Goal: Task Accomplishment & Management: Complete application form

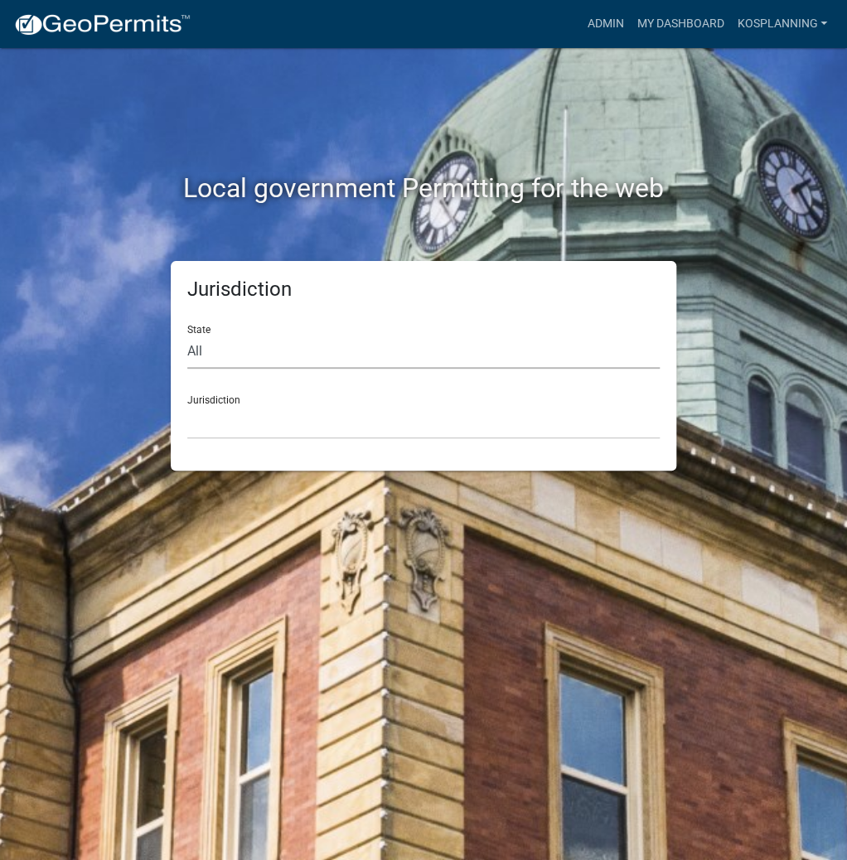
click at [250, 360] on select "All [US_STATE] [US_STATE] [US_STATE] [US_STATE] [US_STATE] [US_STATE] [US_STATE…" at bounding box center [423, 352] width 472 height 34
select select "[US_STATE]"
click at [187, 335] on select "All [US_STATE] [US_STATE] [US_STATE] [US_STATE] [US_STATE] [US_STATE] [US_STATE…" at bounding box center [423, 352] width 472 height 34
click at [258, 428] on select "City of [GEOGRAPHIC_DATA], [US_STATE] City of [GEOGRAPHIC_DATA], [US_STATE] Cit…" at bounding box center [423, 422] width 472 height 34
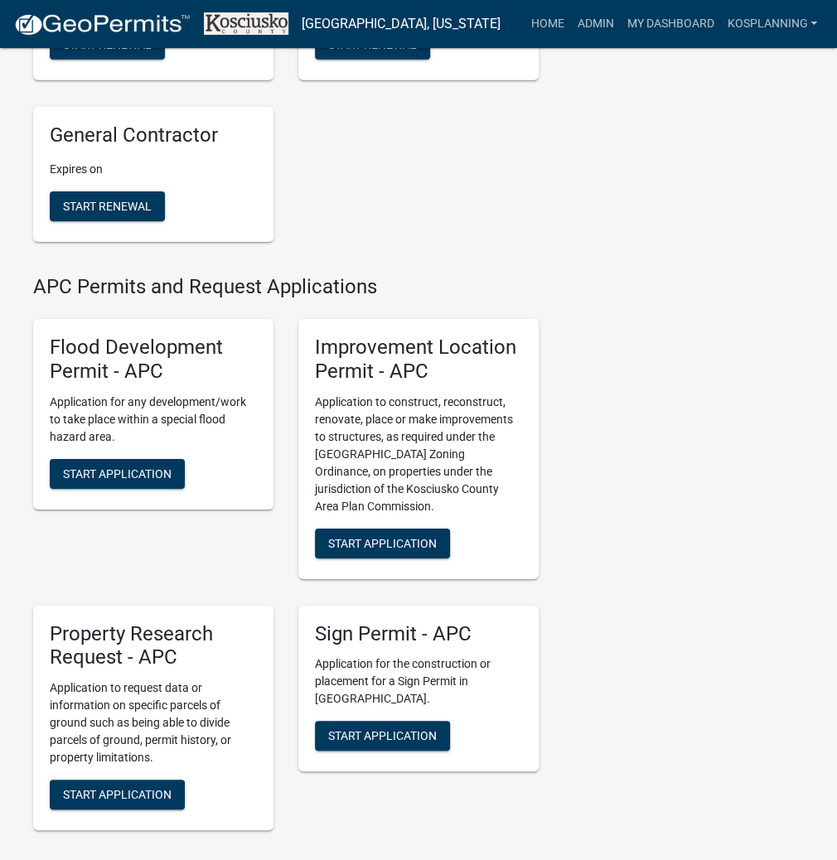
scroll to position [1723, 0]
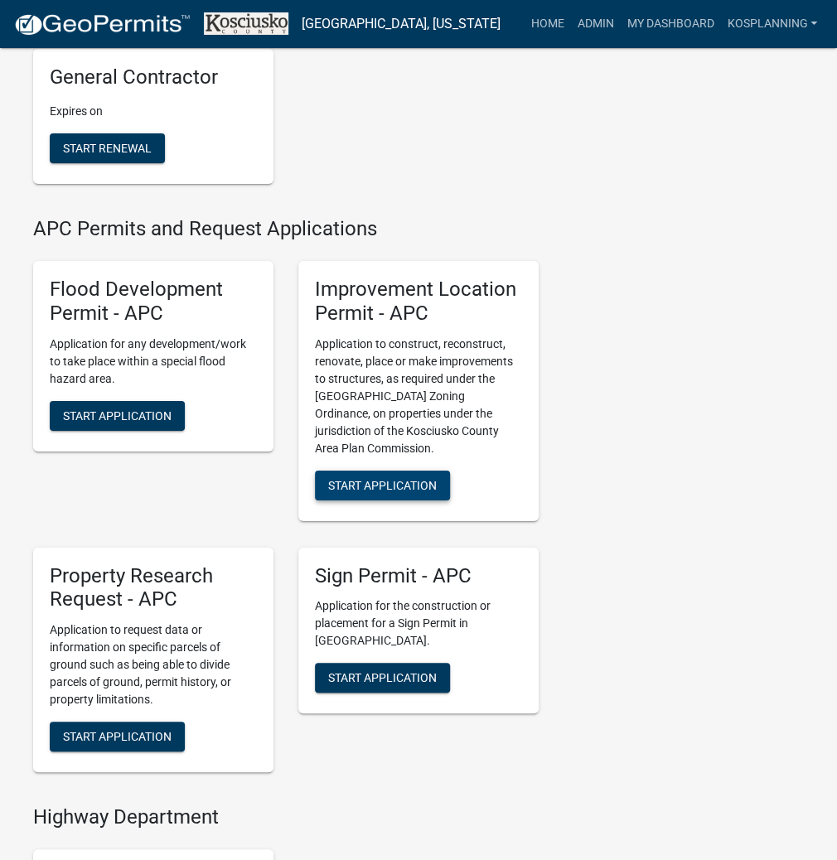
click at [374, 491] on span "Start Application" at bounding box center [382, 484] width 109 height 13
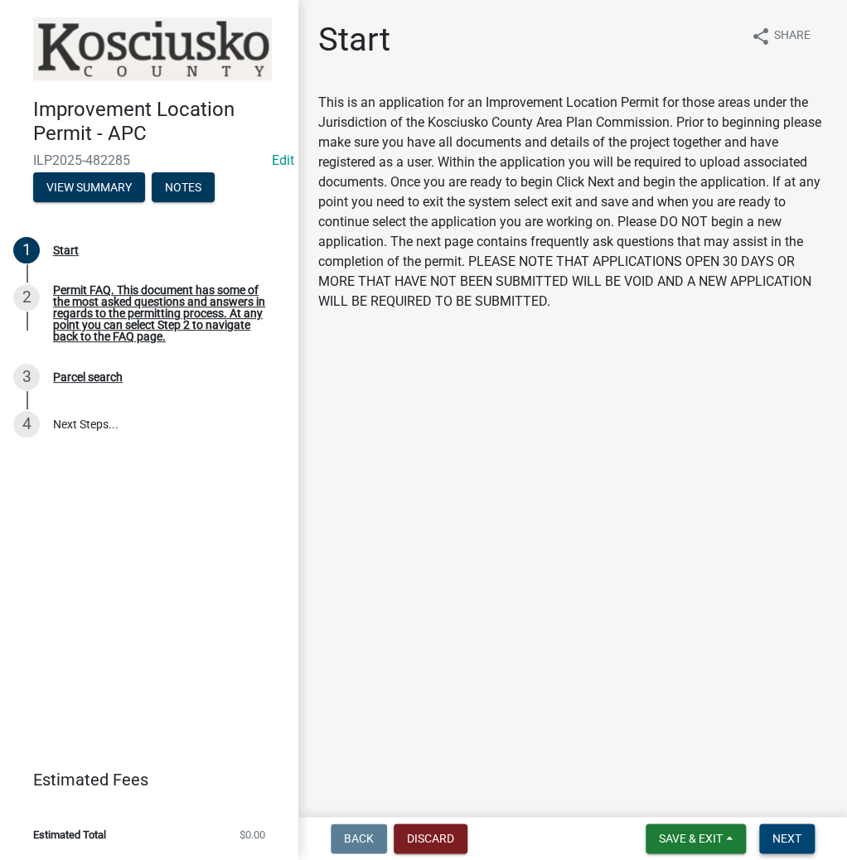
click at [783, 832] on span "Next" at bounding box center [786, 838] width 29 height 13
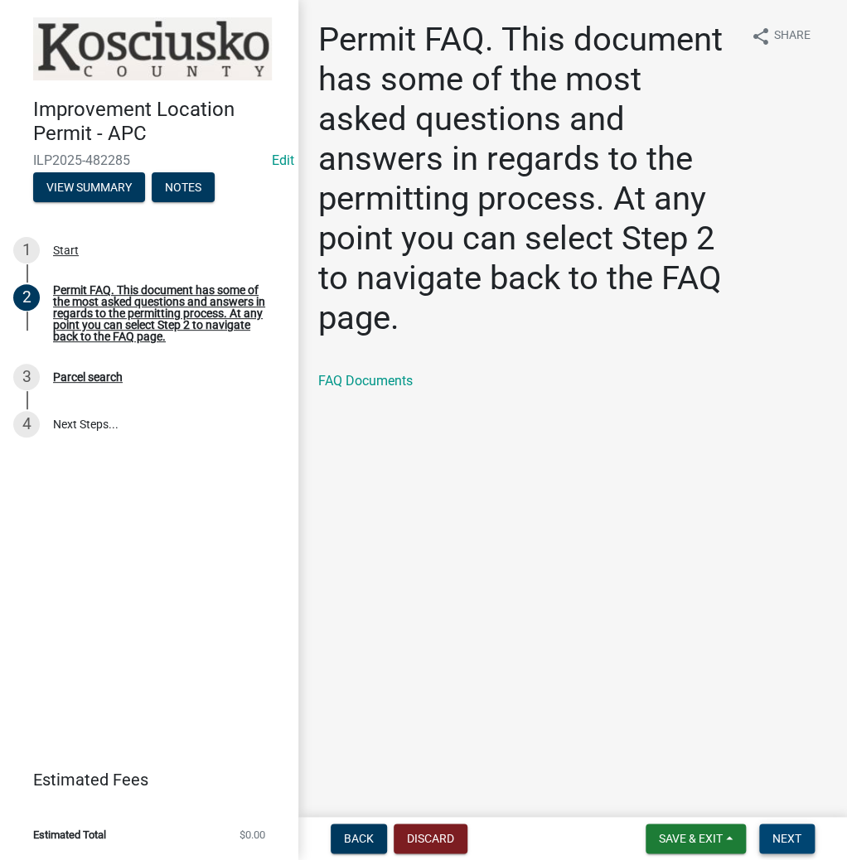
click at [793, 843] on span "Next" at bounding box center [786, 838] width 29 height 13
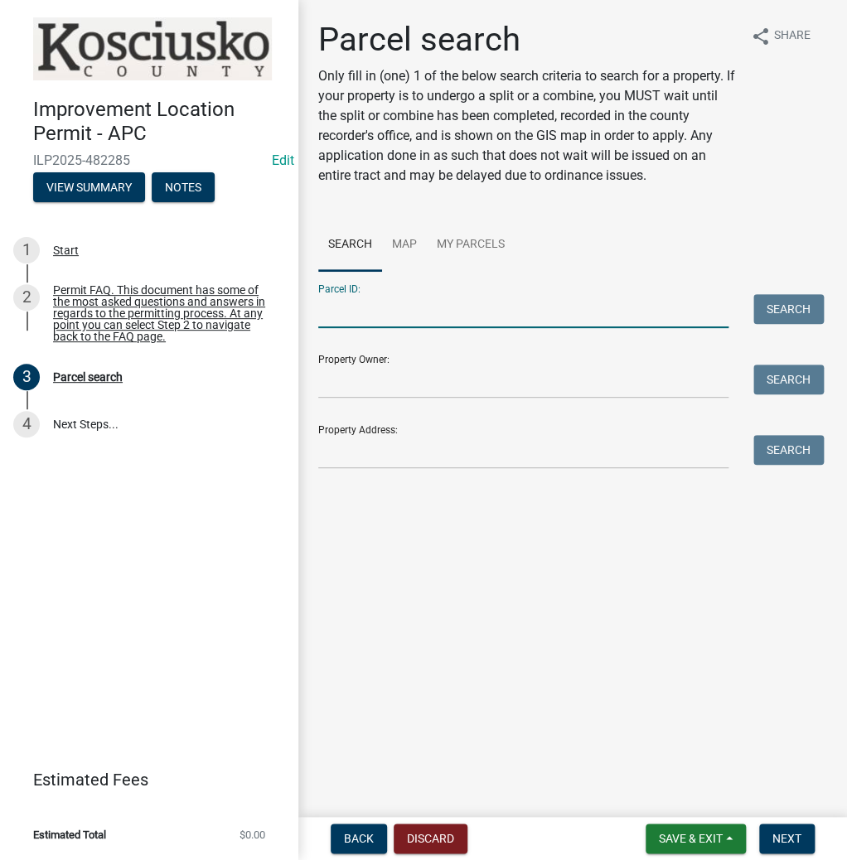
click at [495, 308] on input "Parcel ID:" at bounding box center [523, 311] width 410 height 34
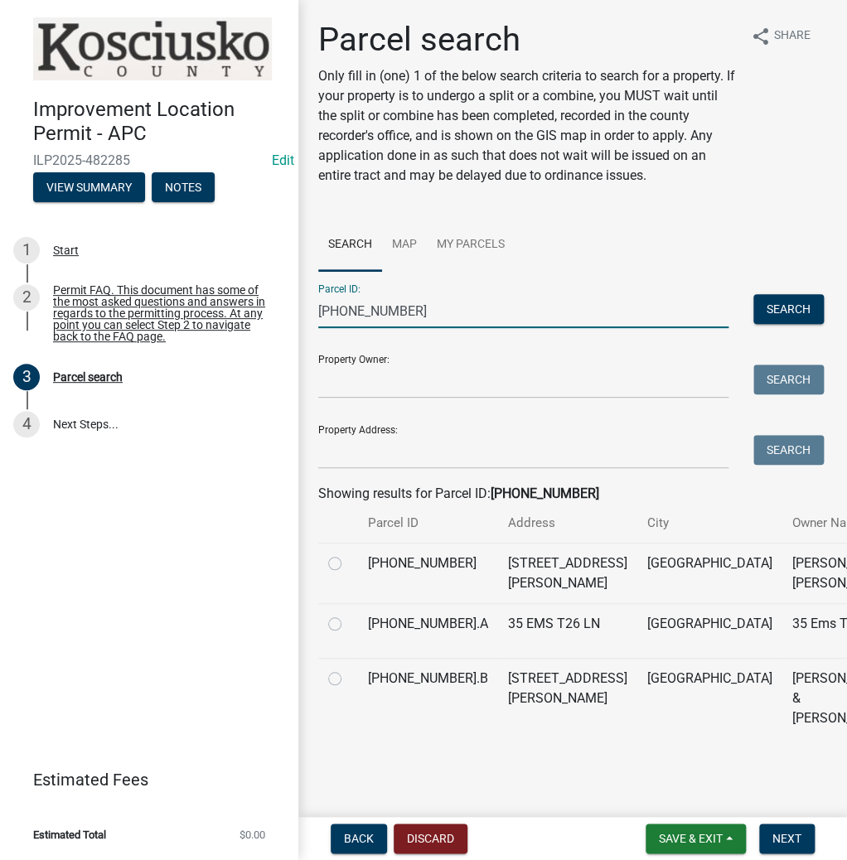
type input "[PHONE_NUMBER]"
click at [348, 553] on label at bounding box center [348, 553] width 0 height 0
click at [348, 564] on input "radio" at bounding box center [353, 558] width 11 height 11
radio input "true"
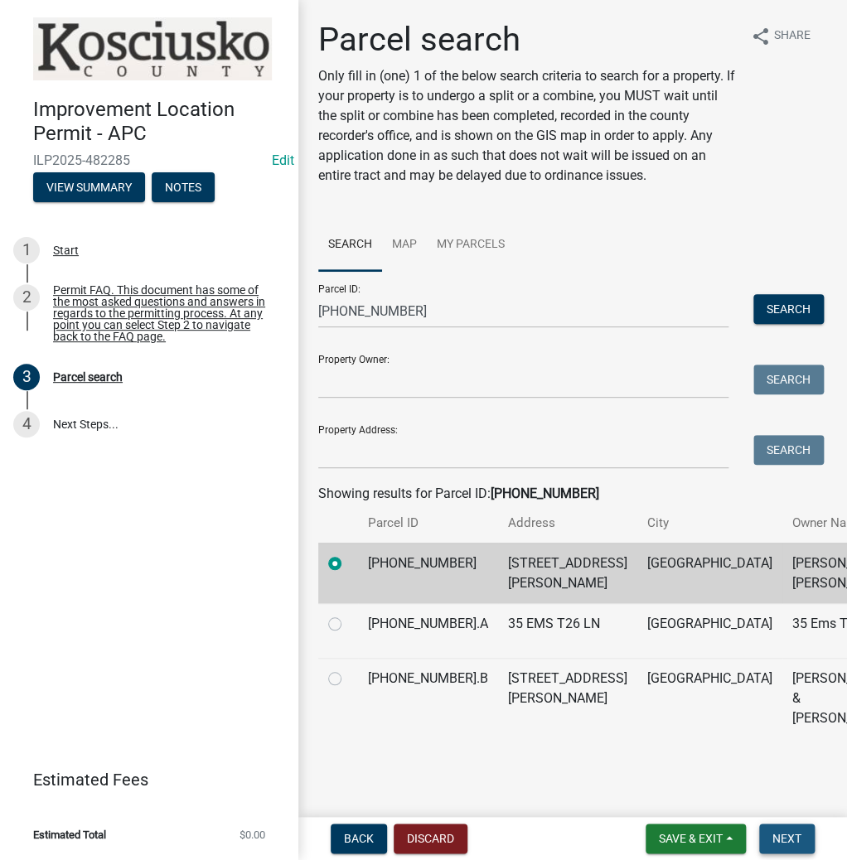
click at [775, 834] on span "Next" at bounding box center [786, 838] width 29 height 13
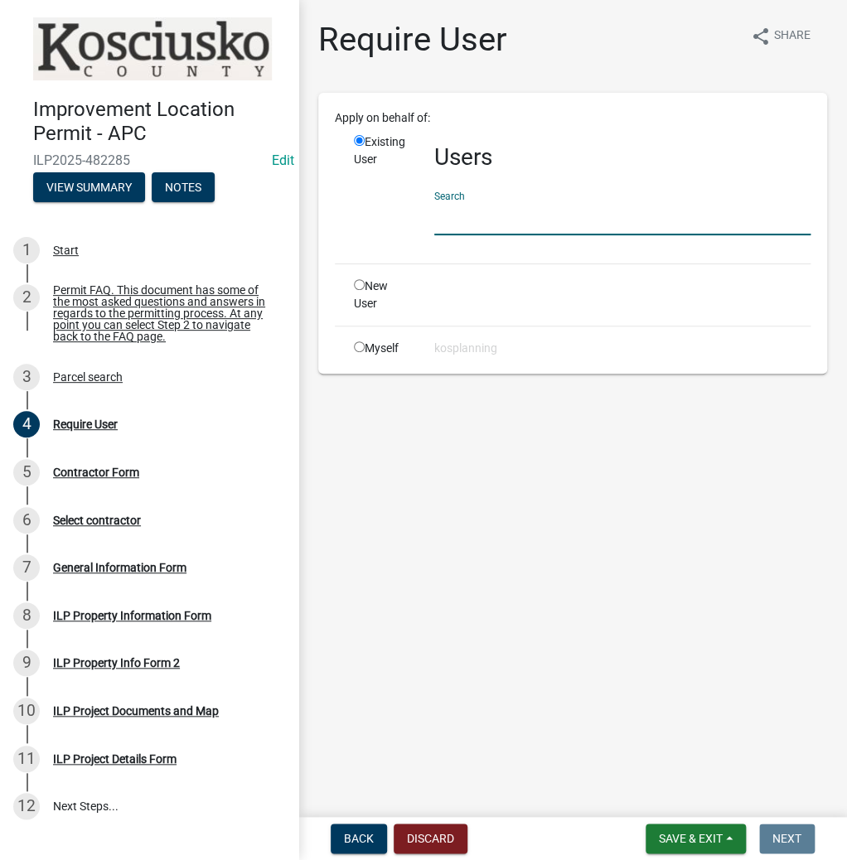
click at [507, 216] on input "text" at bounding box center [622, 218] width 376 height 34
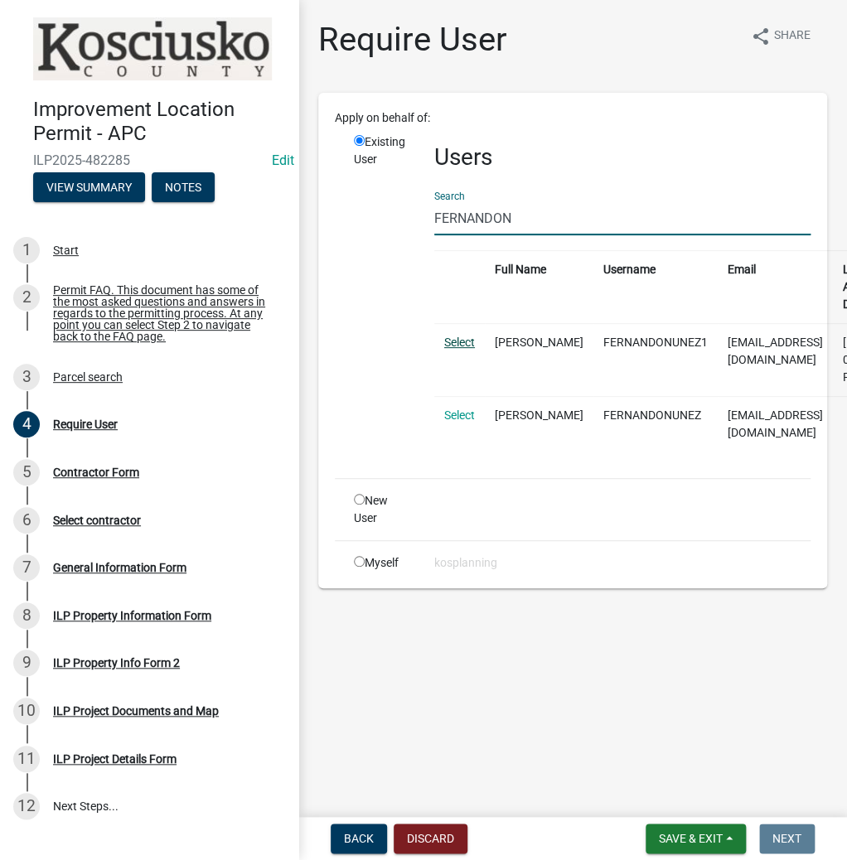
type input "FERNANDON"
click at [461, 341] on link "Select" at bounding box center [459, 342] width 31 height 13
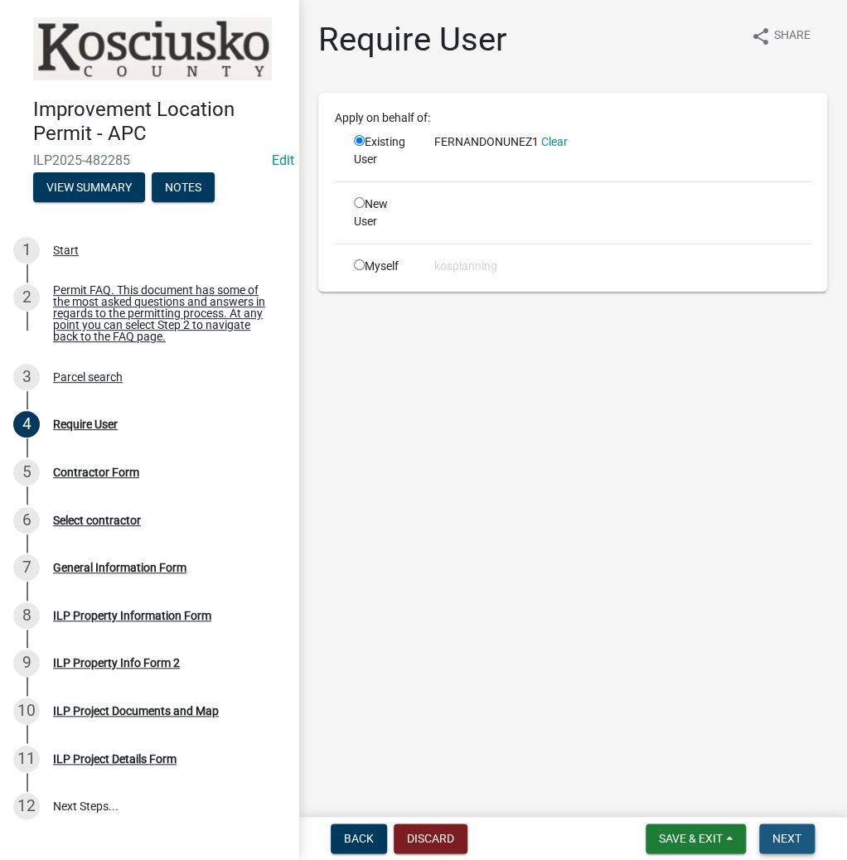
click at [784, 835] on span "Next" at bounding box center [786, 838] width 29 height 13
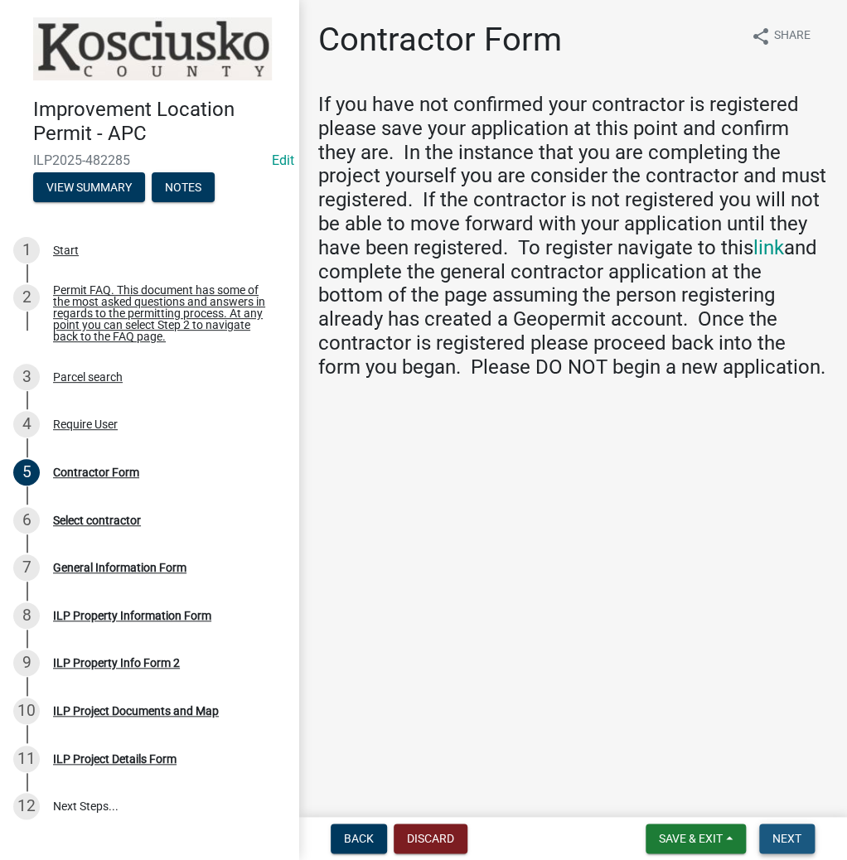
click at [779, 832] on span "Next" at bounding box center [786, 838] width 29 height 13
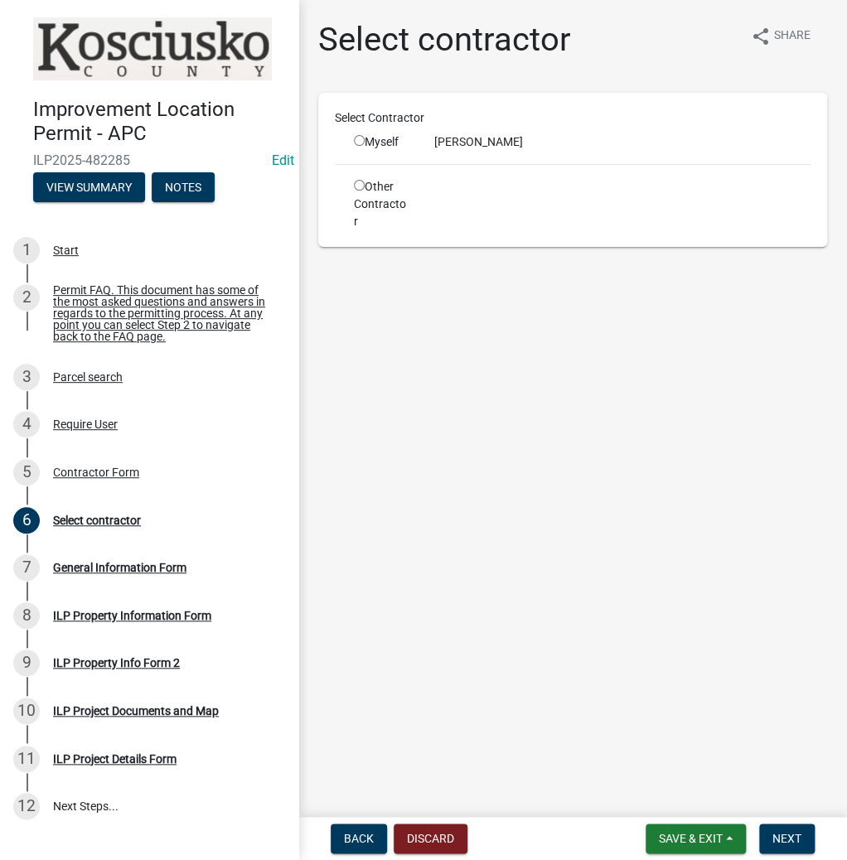
click at [354, 140] on input "radio" at bounding box center [359, 140] width 11 height 11
radio input "true"
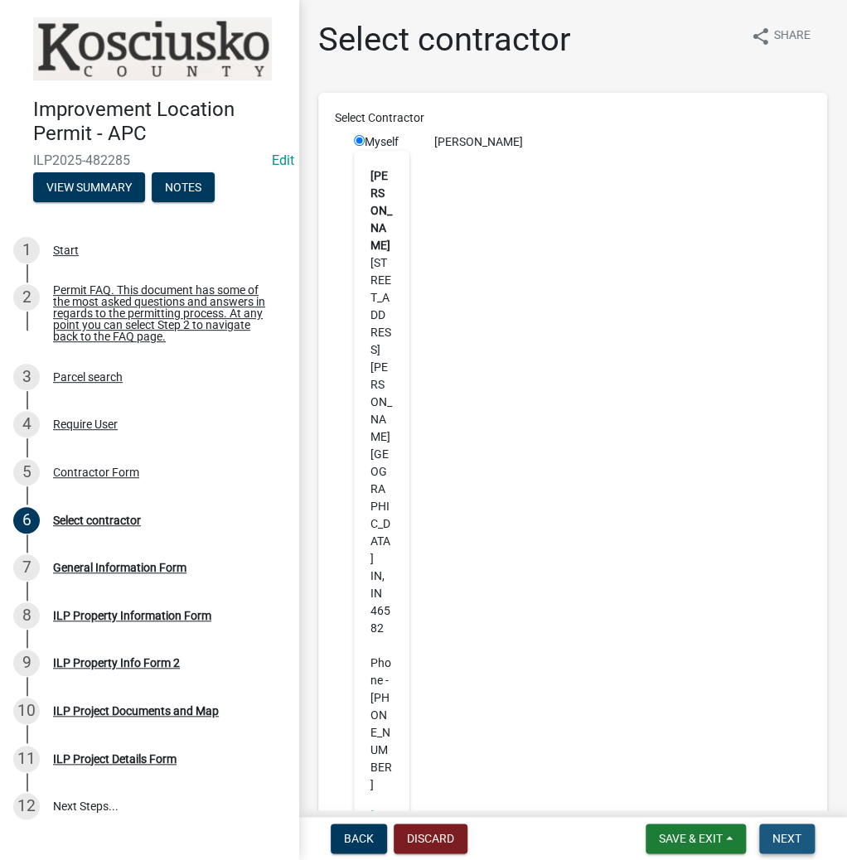
drag, startPoint x: 789, startPoint y: 842, endPoint x: 782, endPoint y: 835, distance: 9.4
click at [789, 842] on span "Next" at bounding box center [786, 838] width 29 height 13
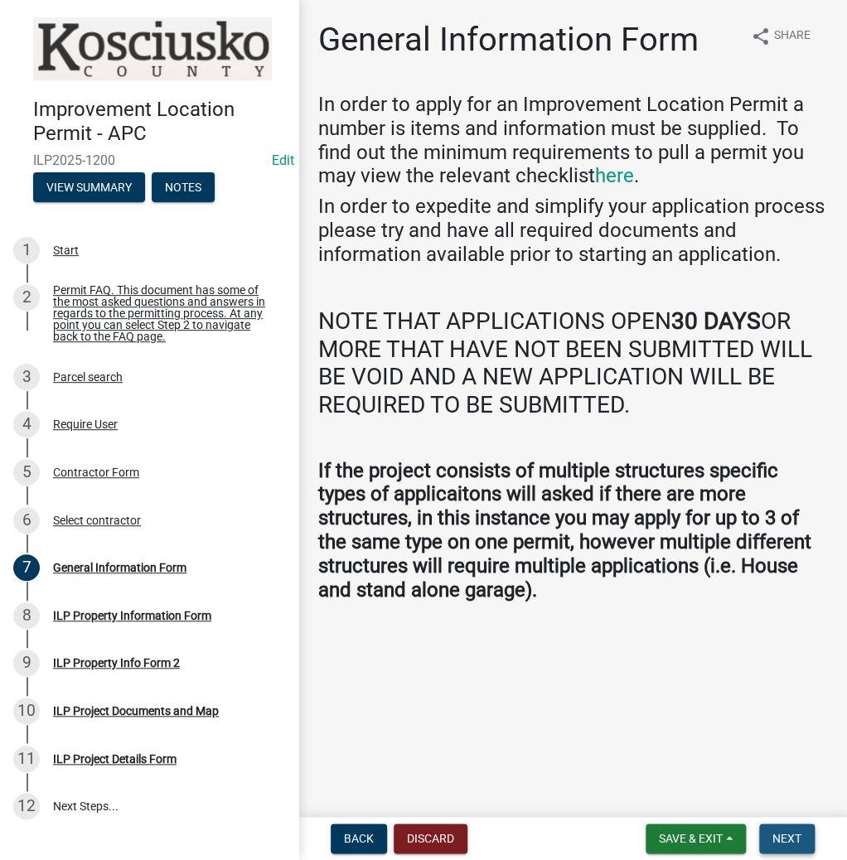
click at [774, 833] on span "Next" at bounding box center [786, 838] width 29 height 13
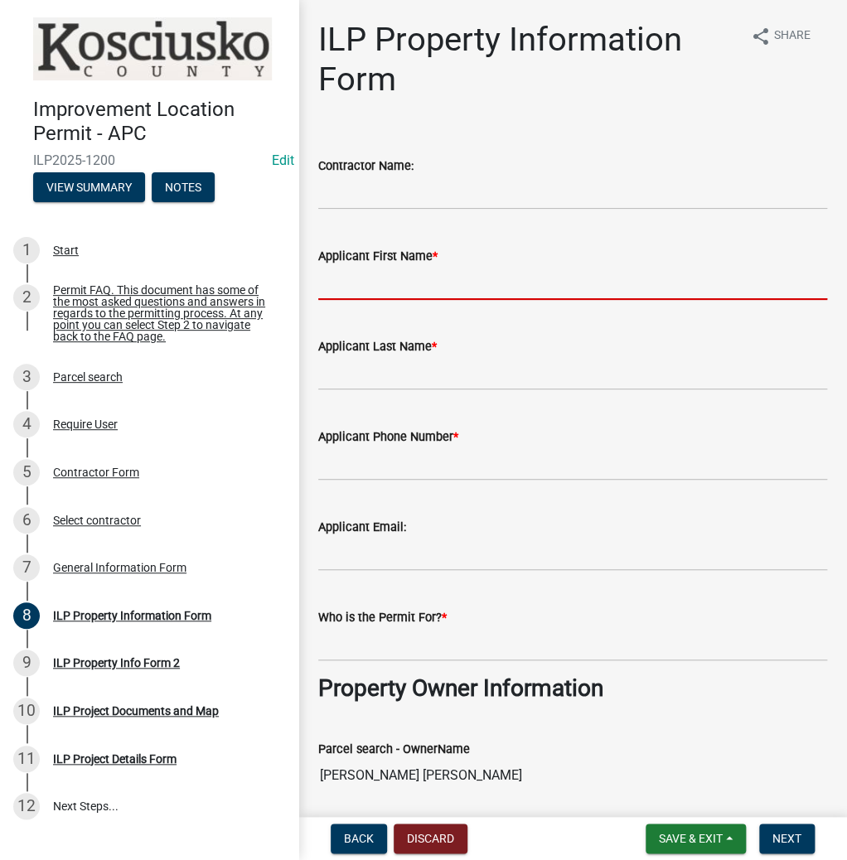
click at [461, 281] on input "Applicant First Name *" at bounding box center [572, 283] width 509 height 34
type input "[PERSON_NAME]"
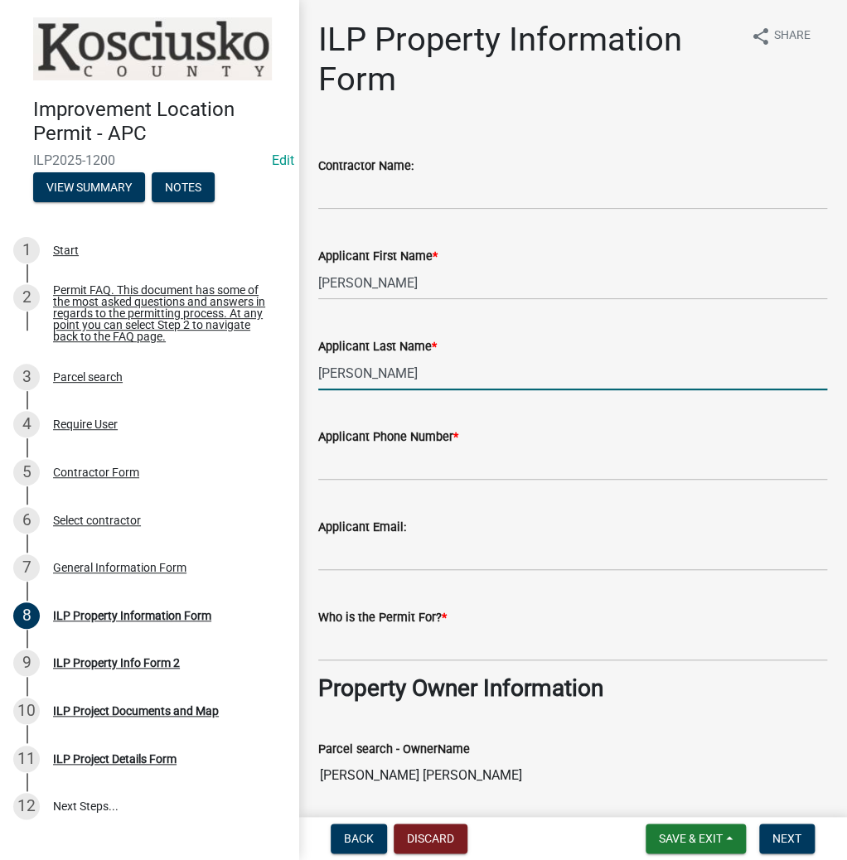
type input "[PERSON_NAME]"
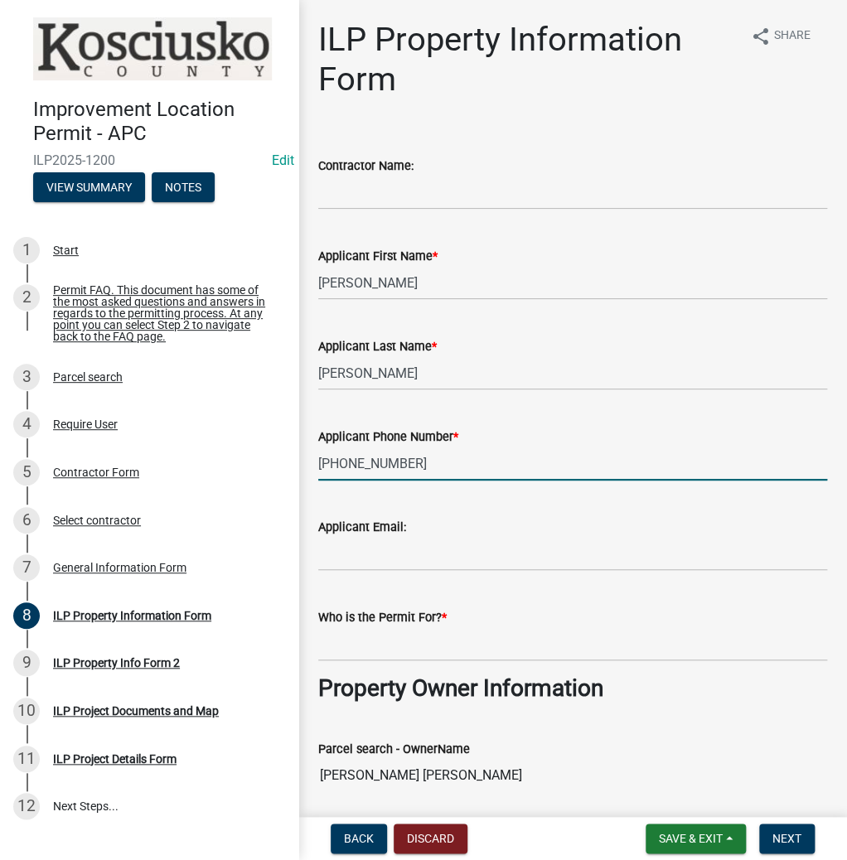
type input "[PHONE_NUMBER]"
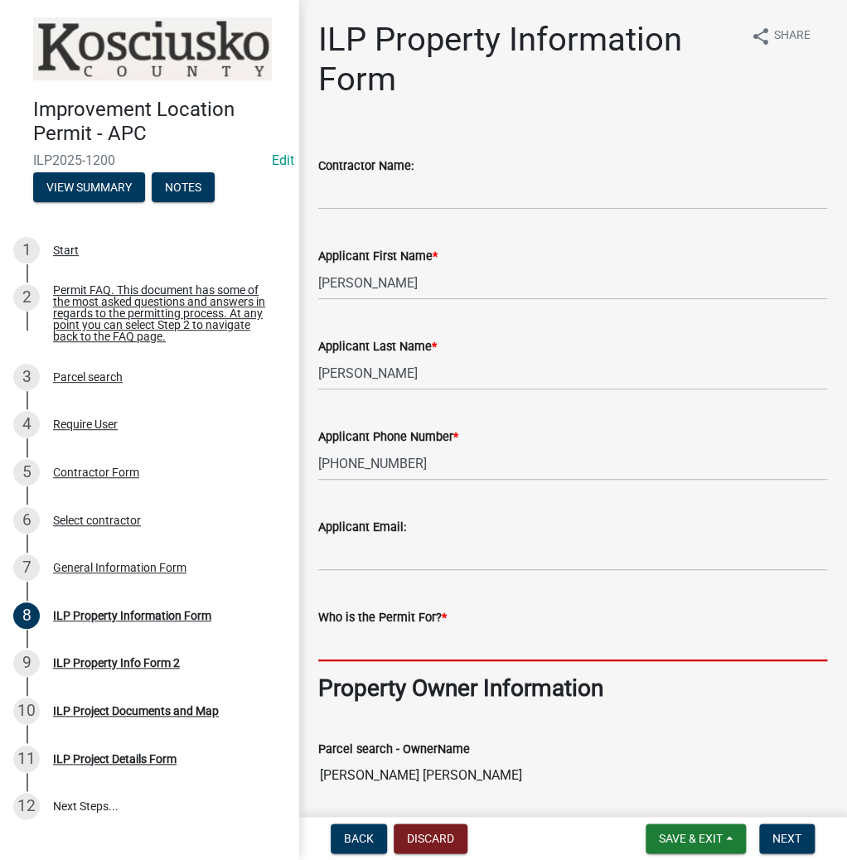
click at [415, 642] on input "Who is the Permit For? *" at bounding box center [572, 644] width 509 height 34
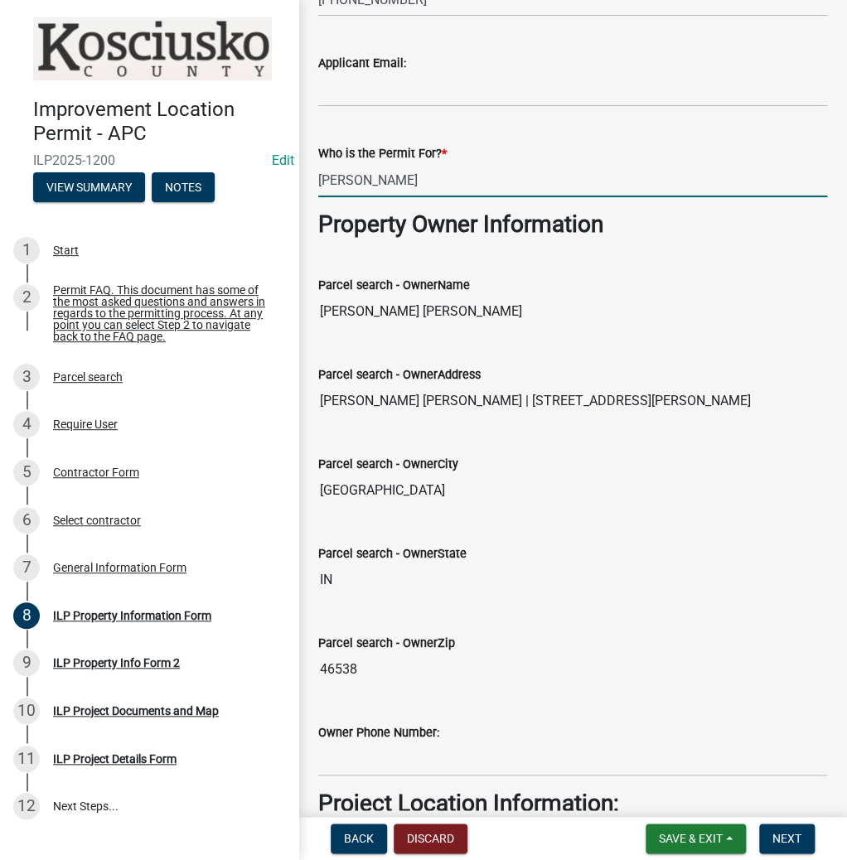
scroll to position [729, 0]
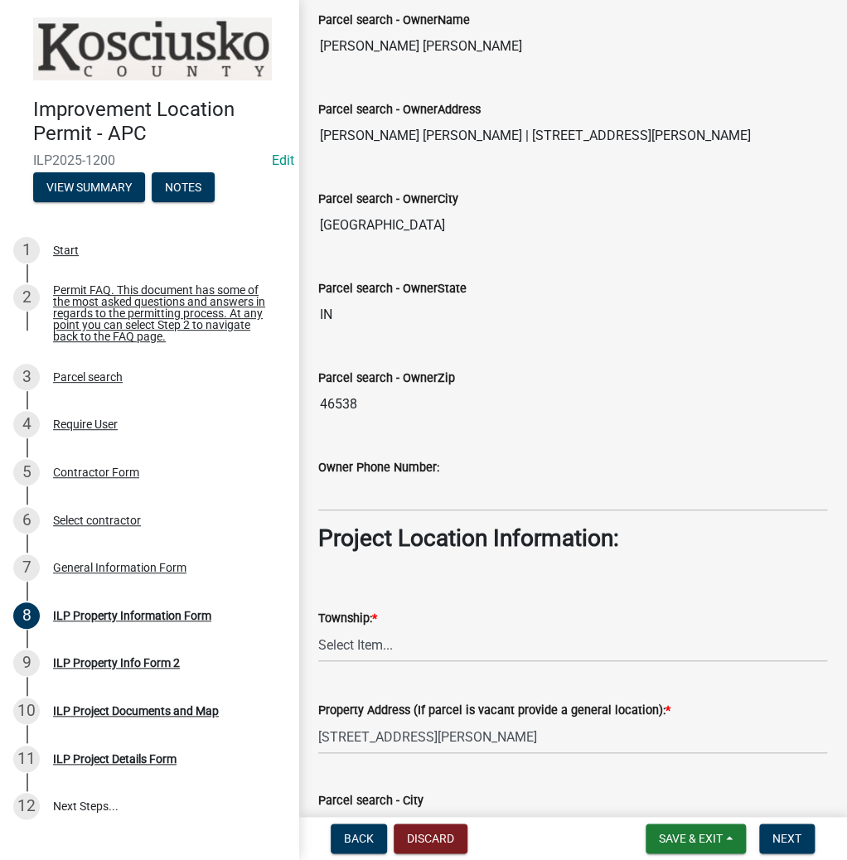
type input "[PERSON_NAME]"
click at [424, 650] on select "Select Item... [PERSON_NAME] - Elkhart Co Clay Etna [GEOGRAPHIC_DATA][PERSON_NA…" at bounding box center [572, 645] width 509 height 34
click at [318, 628] on select "Select Item... [PERSON_NAME] - Elkhart Co Clay Etna [GEOGRAPHIC_DATA][PERSON_NA…" at bounding box center [572, 645] width 509 height 34
select select "ce5e5af6-c6c5-4687-8c03-18a23ec22597"
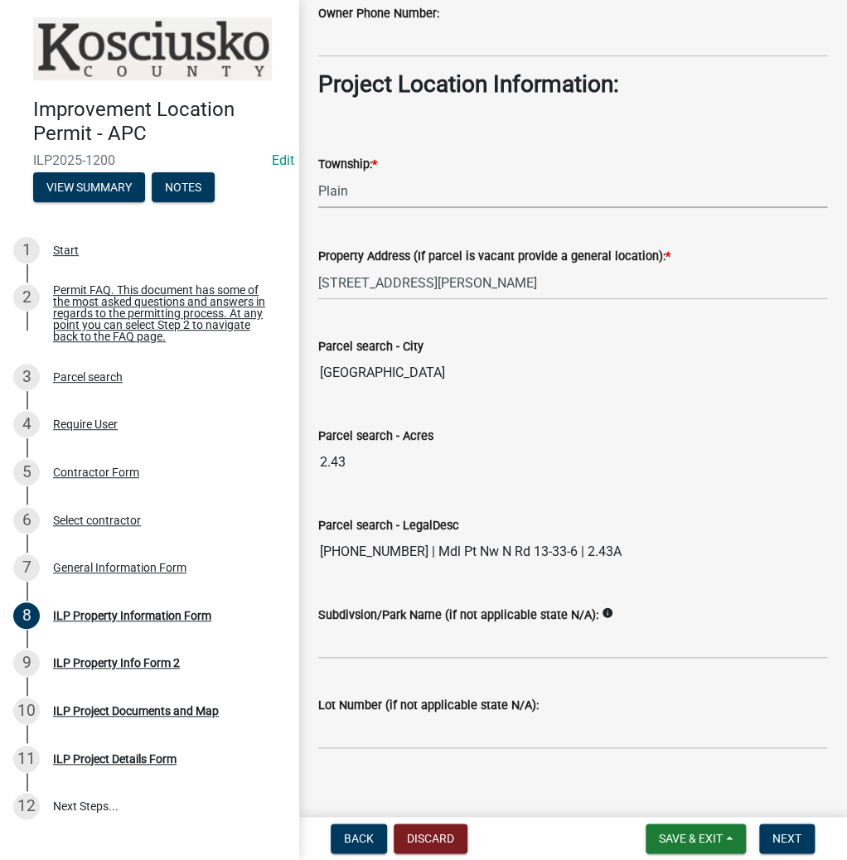
scroll to position [1197, 0]
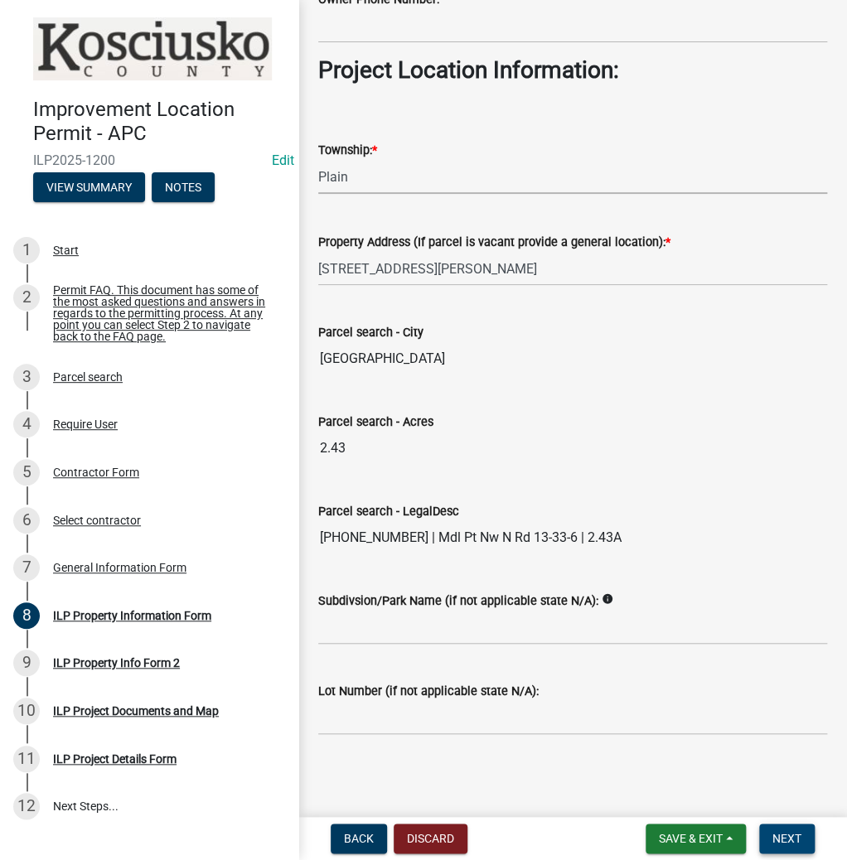
click at [774, 823] on button "Next" at bounding box center [787, 838] width 56 height 30
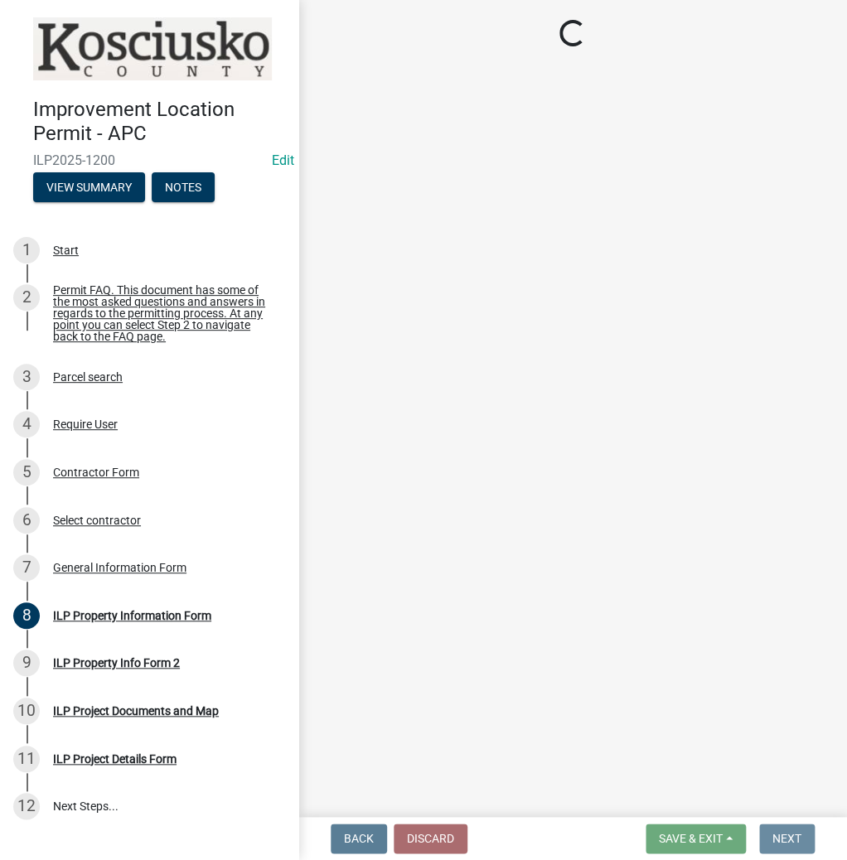
scroll to position [0, 0]
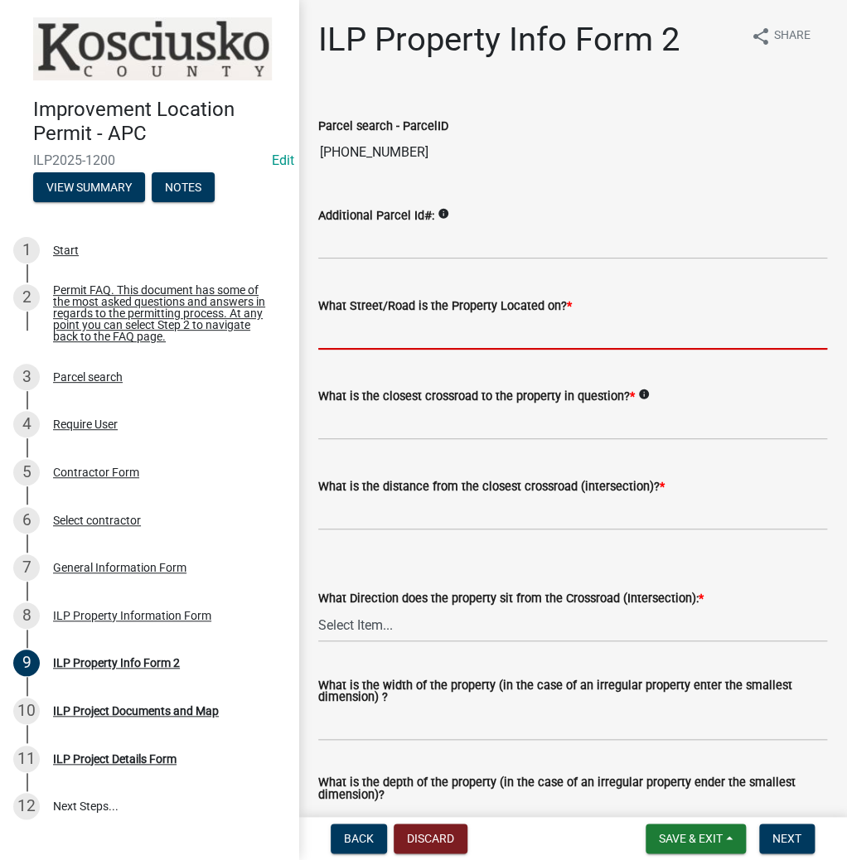
click at [387, 338] on input "What Street/Road is the Property Located on? *" at bounding box center [572, 333] width 509 height 34
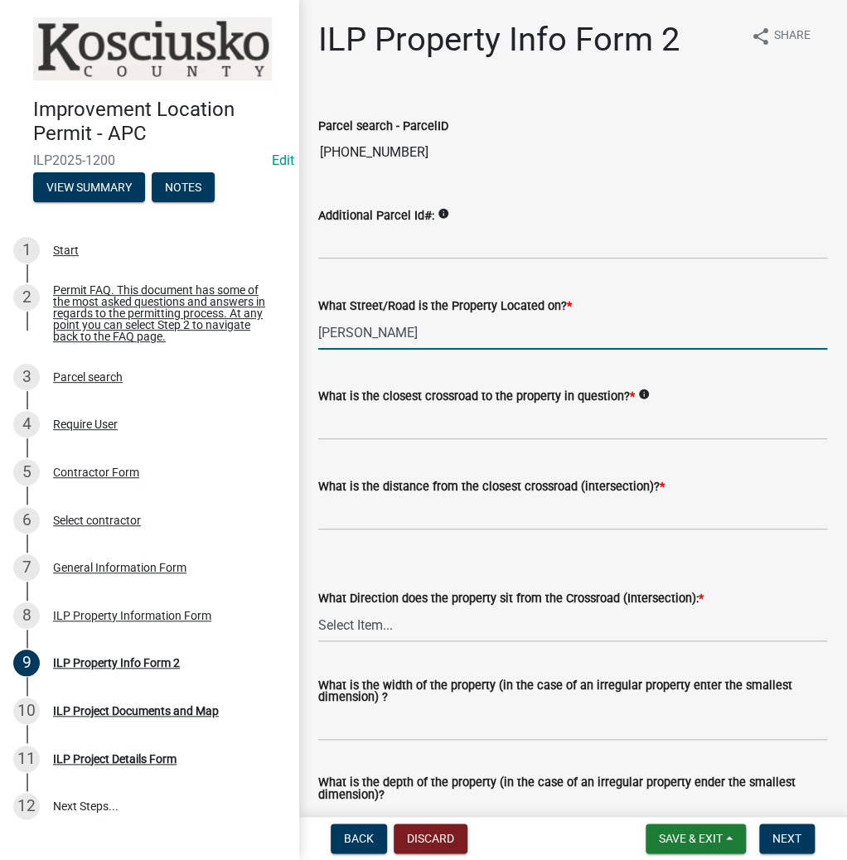
type input "[PERSON_NAME]"
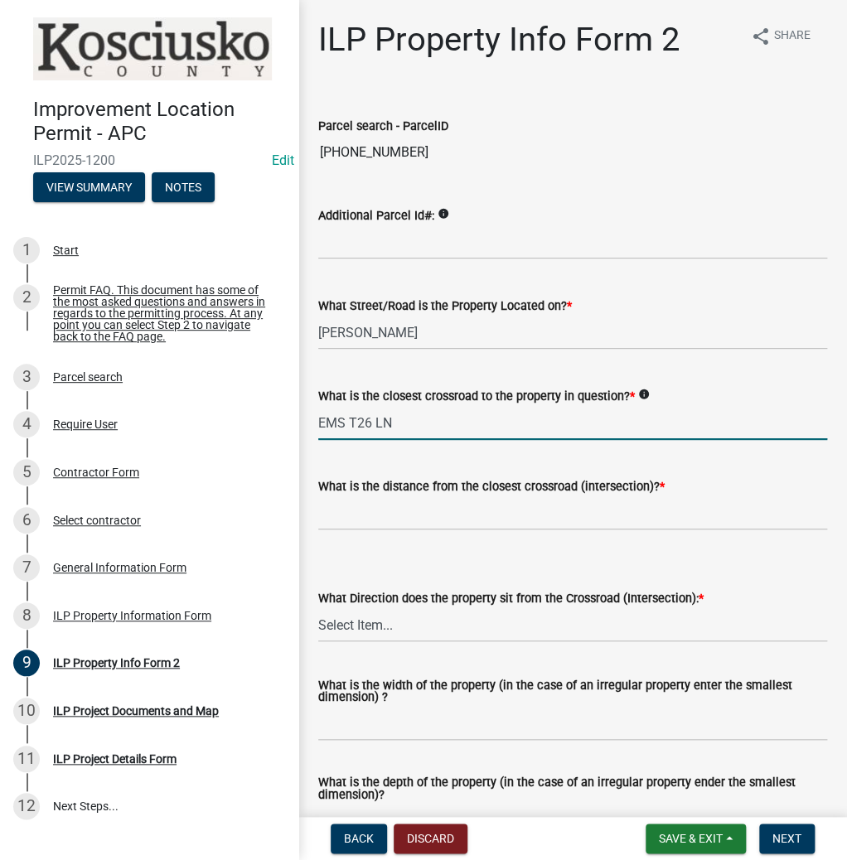
type input "EMS T26 LN"
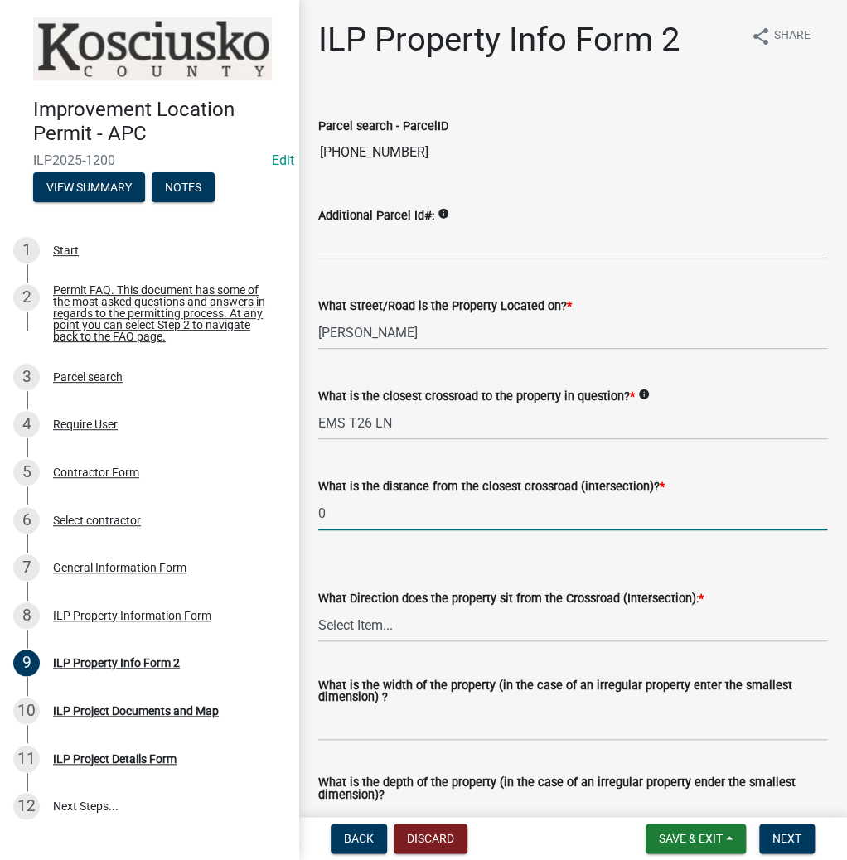
type input "0"
select select "5d8d9a6f-68f4-4910-b8ad-905844ed2da1"
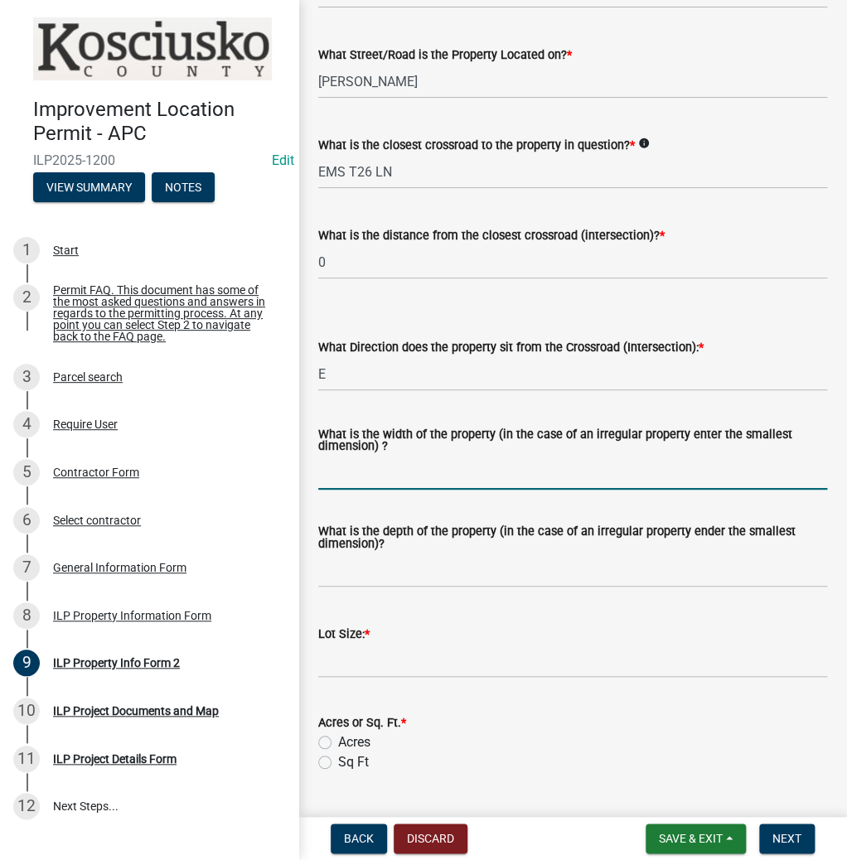
scroll to position [265, 0]
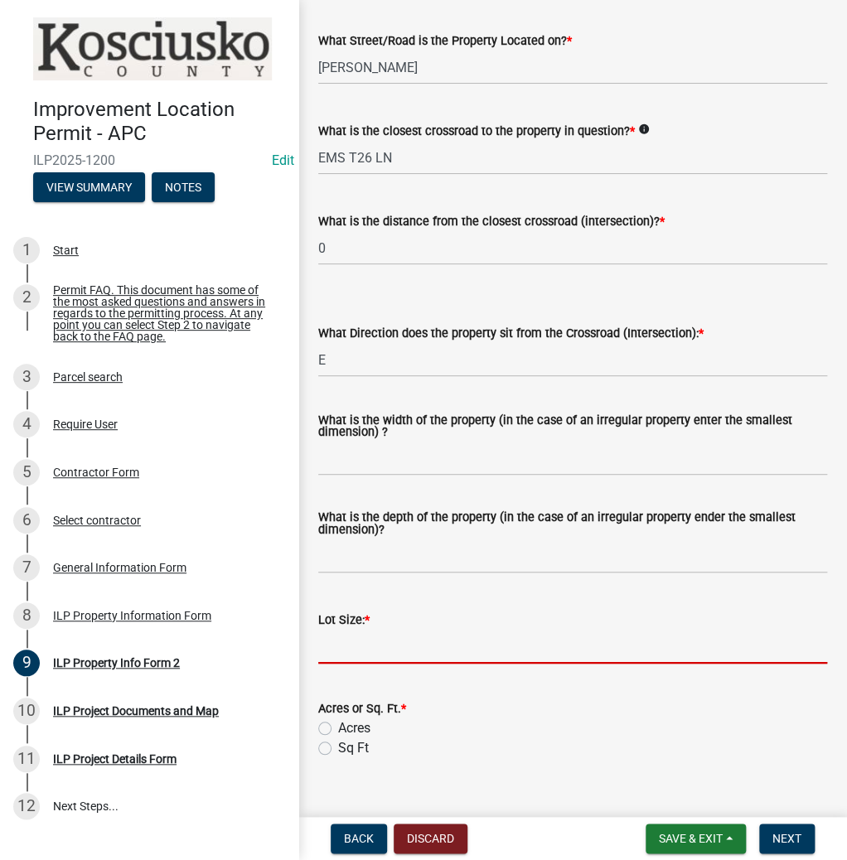
click at [385, 648] on input "text" at bounding box center [572, 647] width 509 height 34
type input "2.43"
click at [338, 728] on label "Acres" at bounding box center [354, 728] width 32 height 20
click at [338, 728] on input "Acres" at bounding box center [343, 723] width 11 height 11
radio input "true"
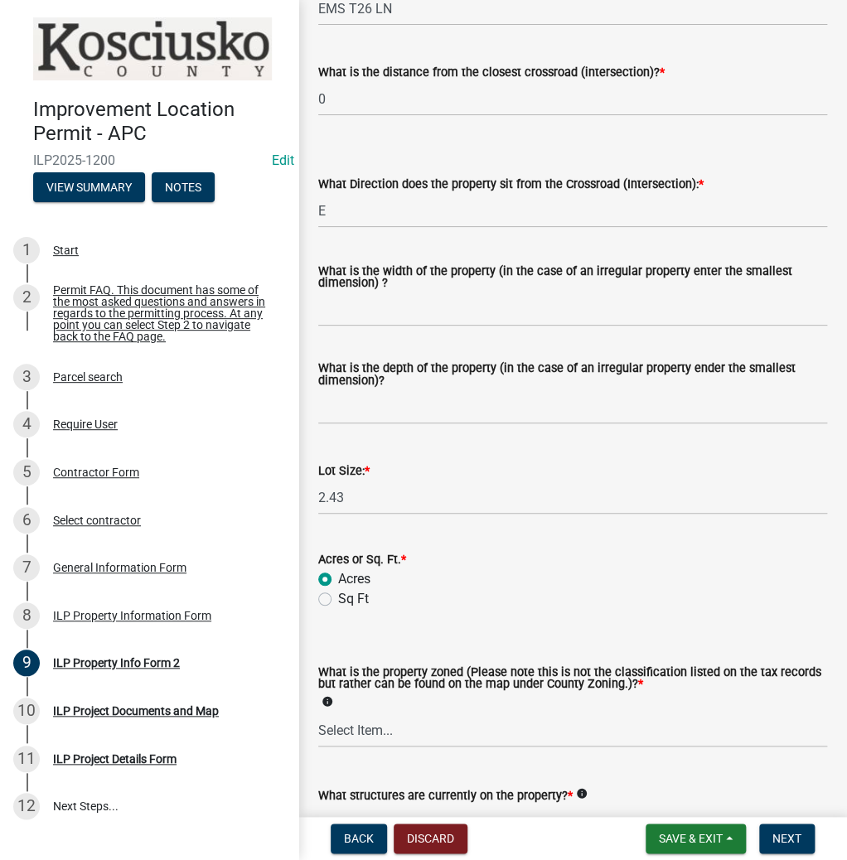
scroll to position [530, 0]
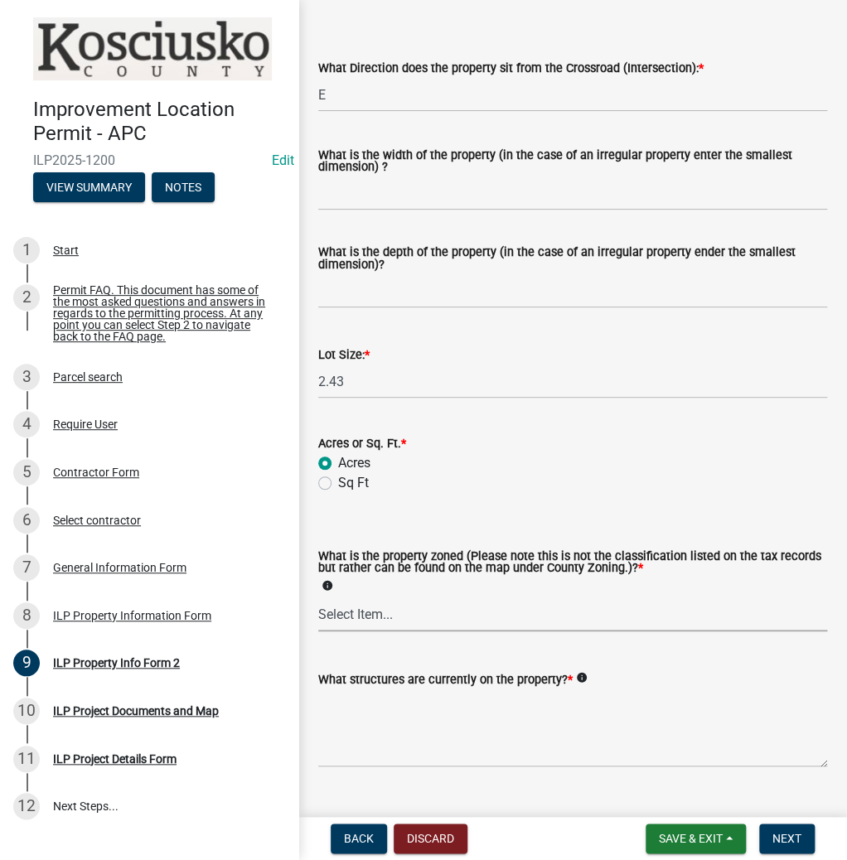
click at [366, 620] on select "Select Item... Agricultural Agricultural 2 Commercial Environmental Industrial …" at bounding box center [572, 614] width 509 height 34
click at [318, 598] on select "Select Item... Agricultural Agricultural 2 Commercial Environmental Industrial …" at bounding box center [572, 614] width 509 height 34
select select "ea119d11-e52e-4559-b746-af06211fe819"
click at [510, 736] on textarea "What structures are currently on the property? *" at bounding box center [572, 728] width 509 height 78
type textarea "RESIDENCE, ACCESSORY"
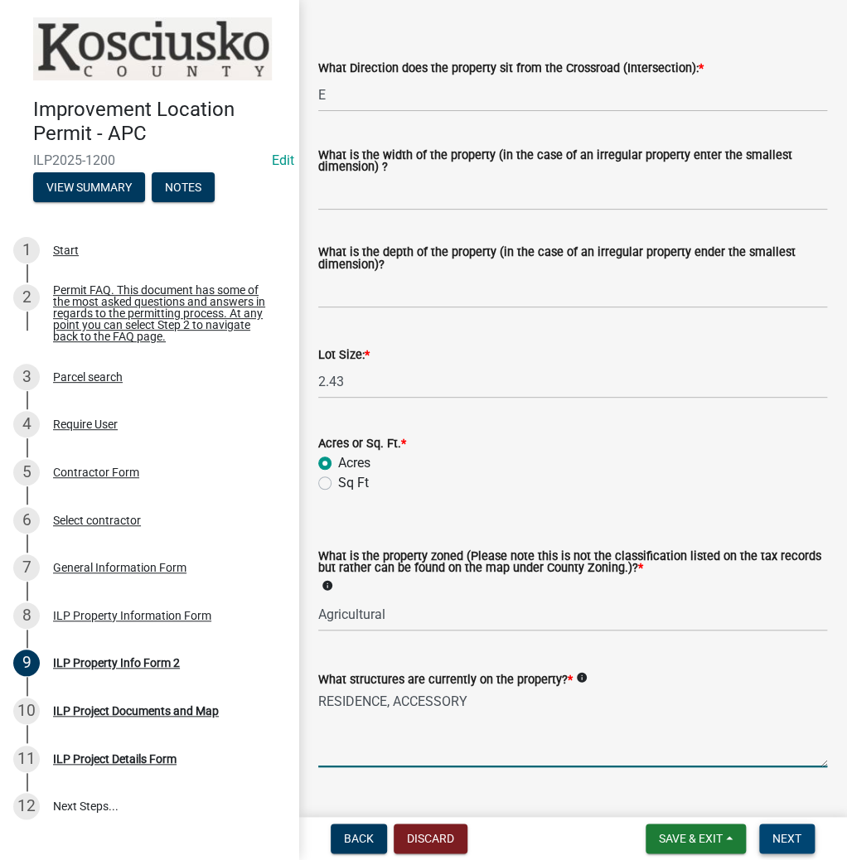
click at [783, 826] on button "Next" at bounding box center [787, 838] width 56 height 30
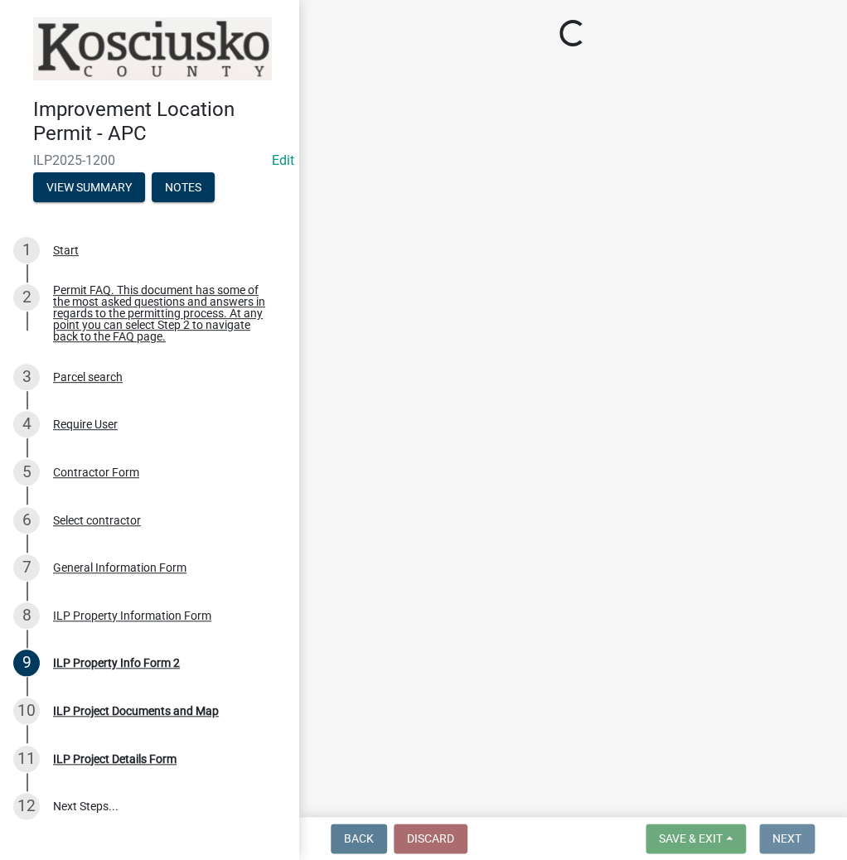
scroll to position [0, 0]
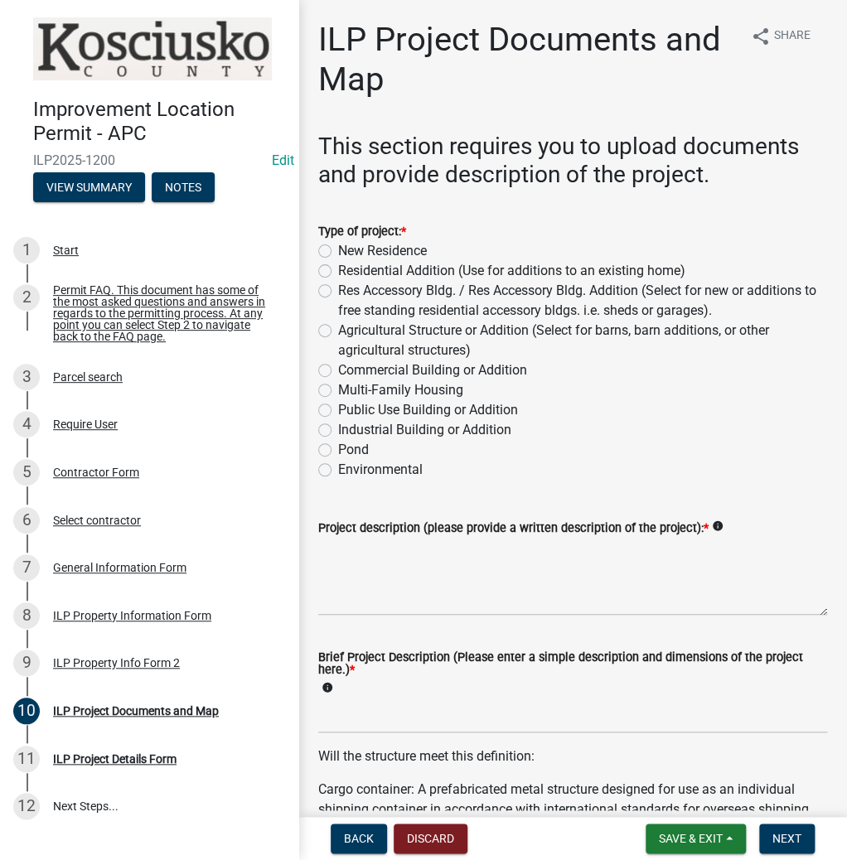
click at [338, 290] on label "Res Accessory Bldg. / Res Accessory Bldg. Addition (Select for new or additions…" at bounding box center [582, 301] width 489 height 40
click at [338, 290] on input "Res Accessory Bldg. / Res Accessory Bldg. Addition (Select for new or additions…" at bounding box center [343, 286] width 11 height 11
radio input "true"
click at [406, 583] on textarea "Project description (please provide a written description of the project): *" at bounding box center [572, 577] width 509 height 78
type textarea "POLE BARN"
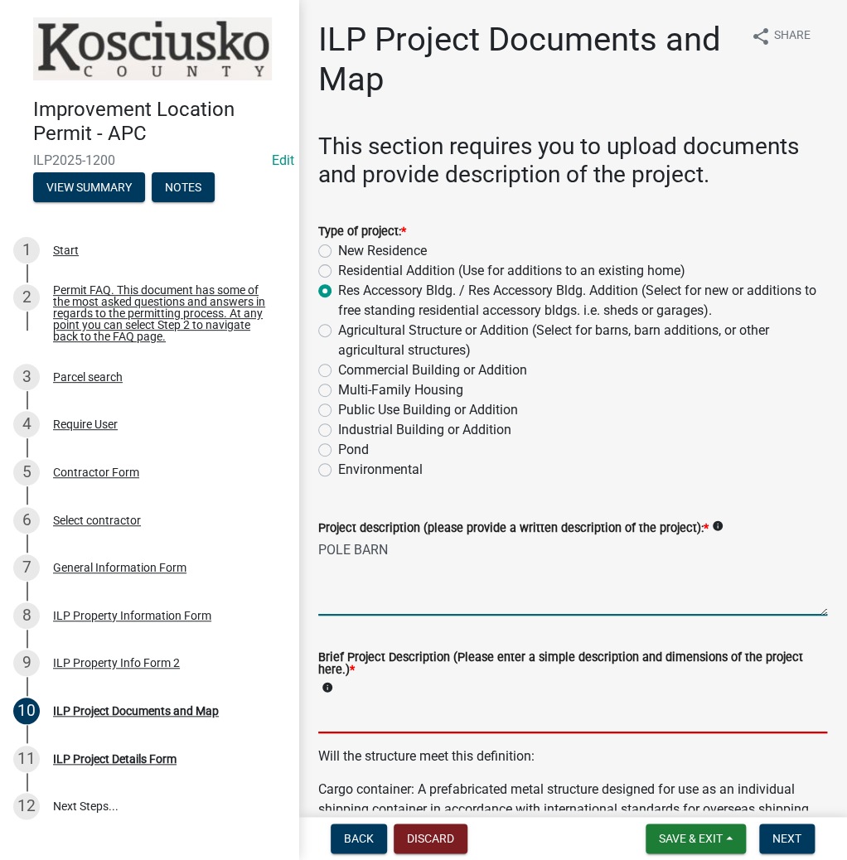
click at [401, 714] on input "Brief Project Description (Please enter a simple description and dimensions of …" at bounding box center [572, 716] width 509 height 34
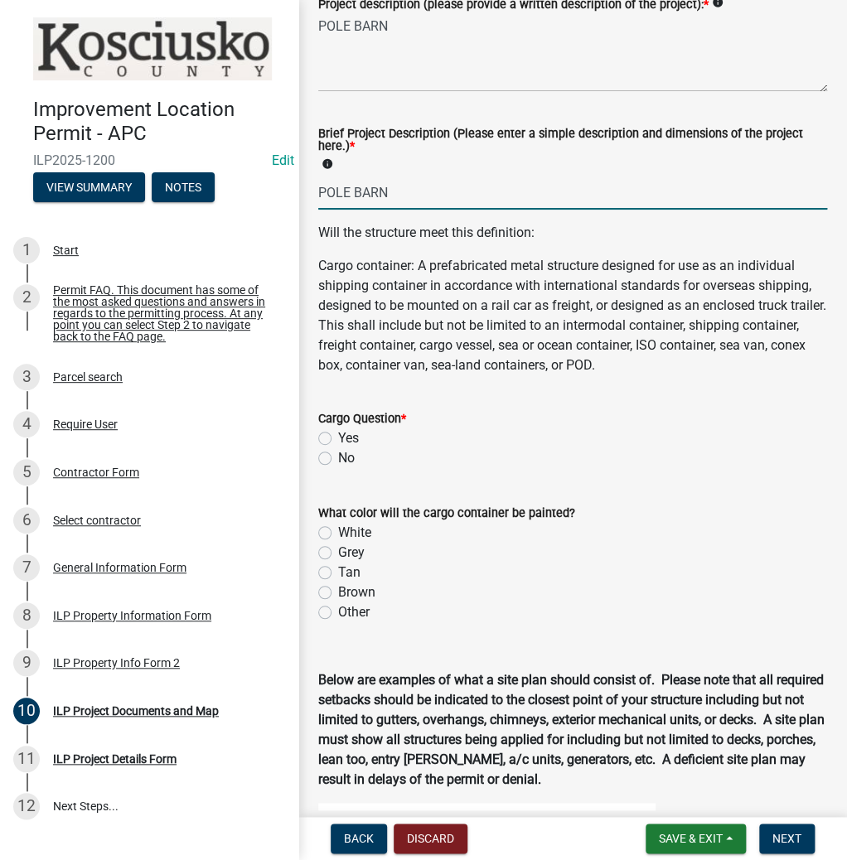
scroll to position [530, 0]
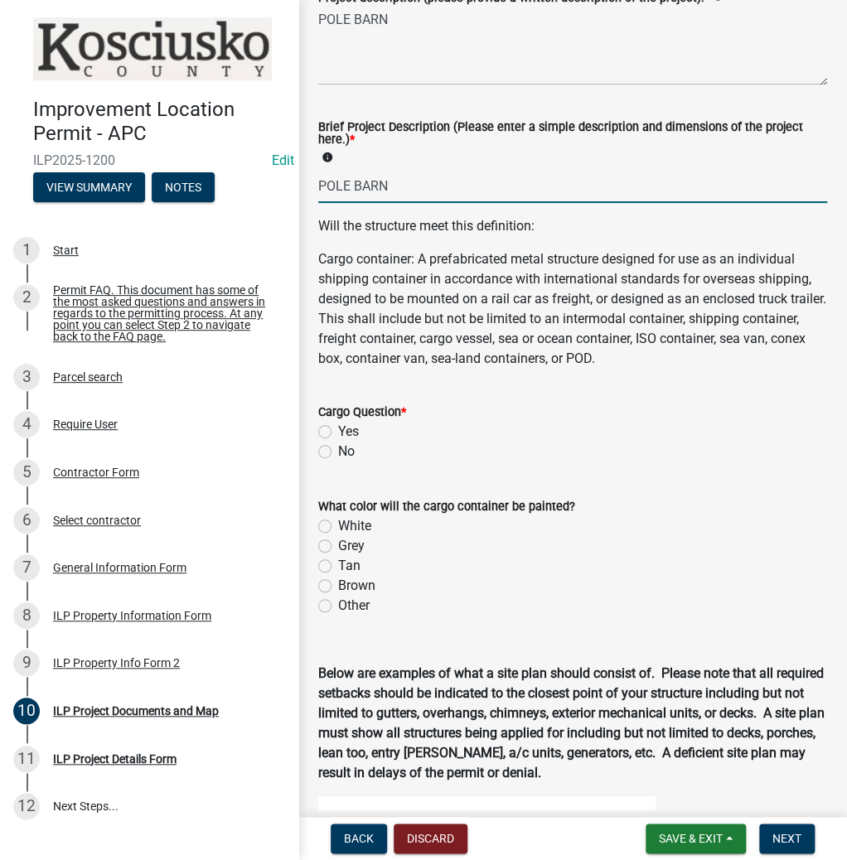
type input "POLE BARN"
click at [338, 456] on label "No" at bounding box center [346, 452] width 17 height 20
click at [338, 452] on input "No" at bounding box center [343, 447] width 11 height 11
radio input "true"
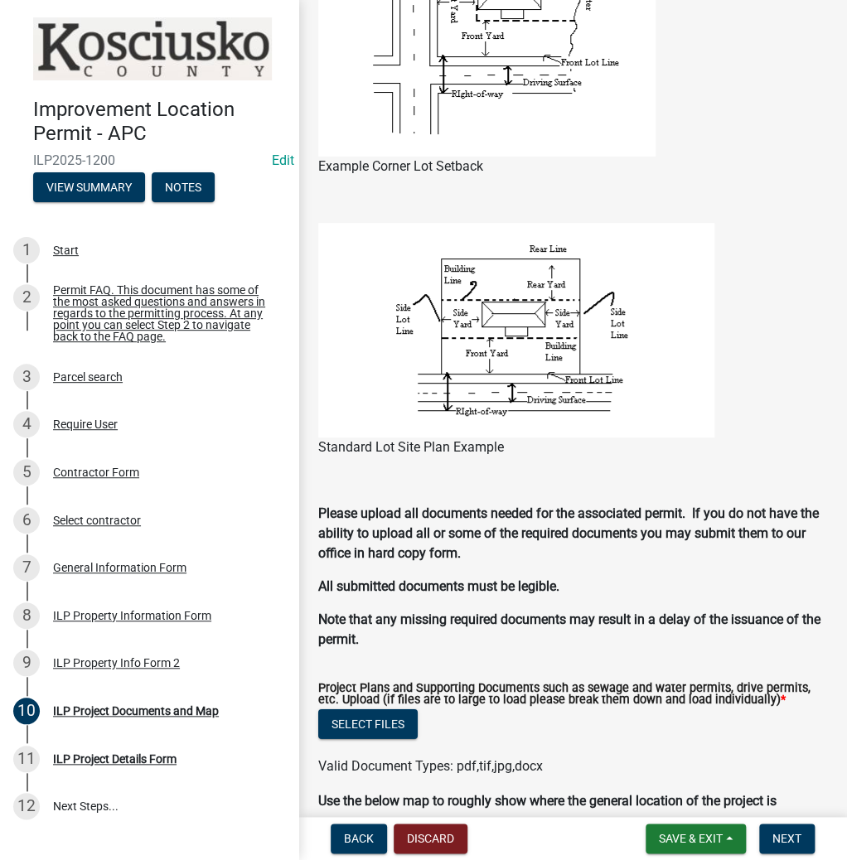
scroll to position [1392, 0]
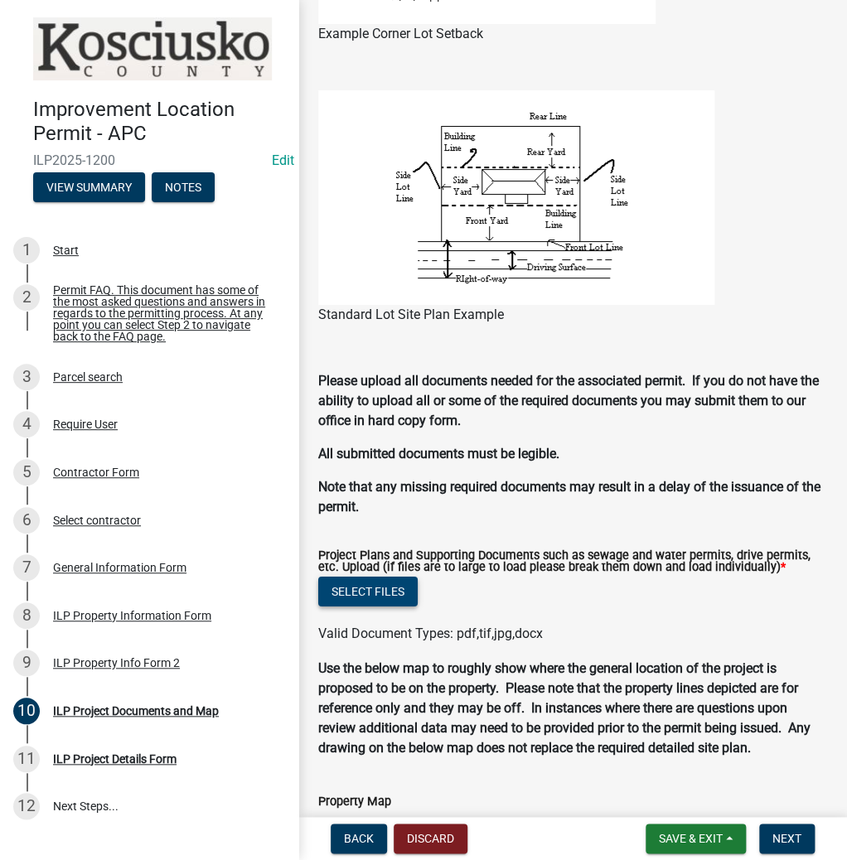
click at [393, 587] on button "Select files" at bounding box center [367, 592] width 99 height 30
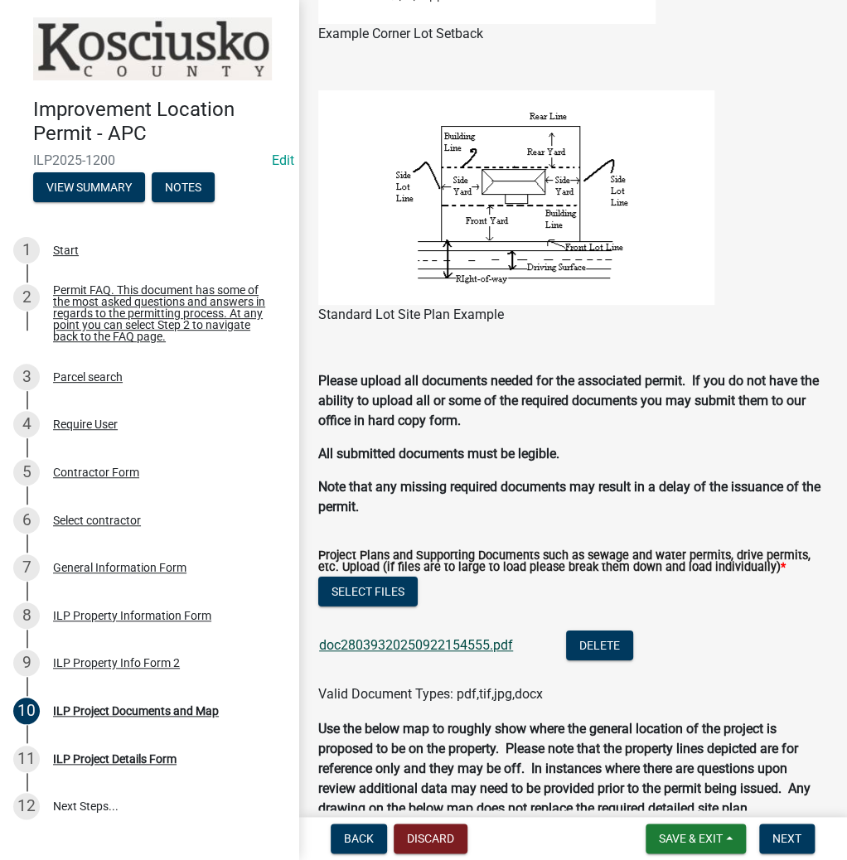
click at [404, 640] on link "doc28039320250922154555.pdf" at bounding box center [416, 645] width 194 height 16
click at [789, 838] on span "Next" at bounding box center [786, 838] width 29 height 13
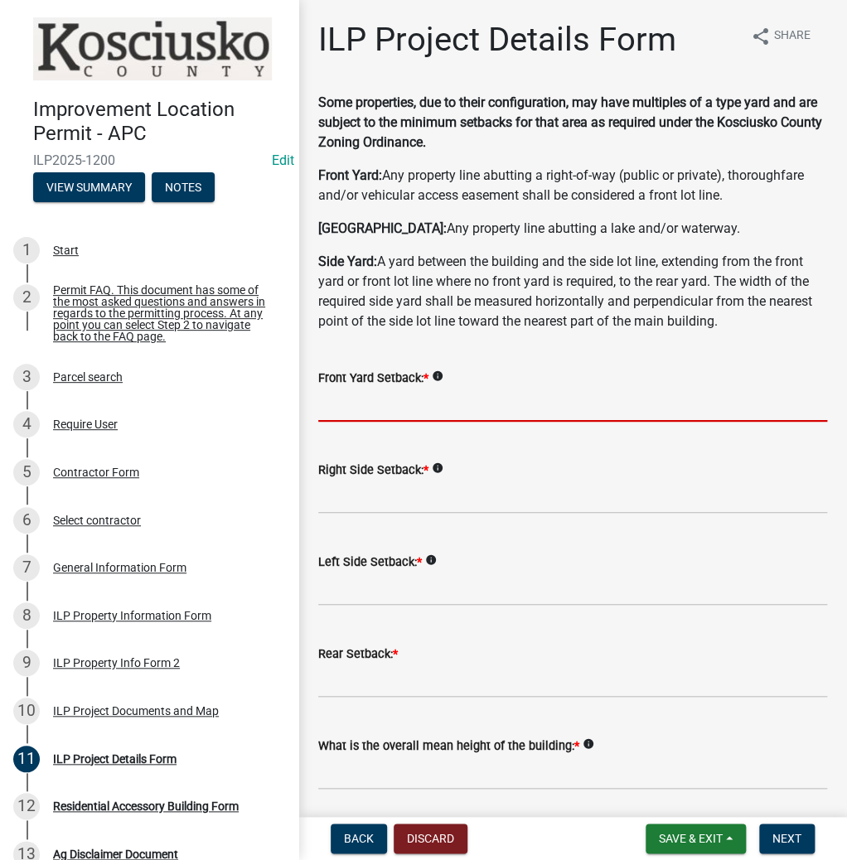
click at [428, 400] on input "text" at bounding box center [572, 405] width 509 height 34
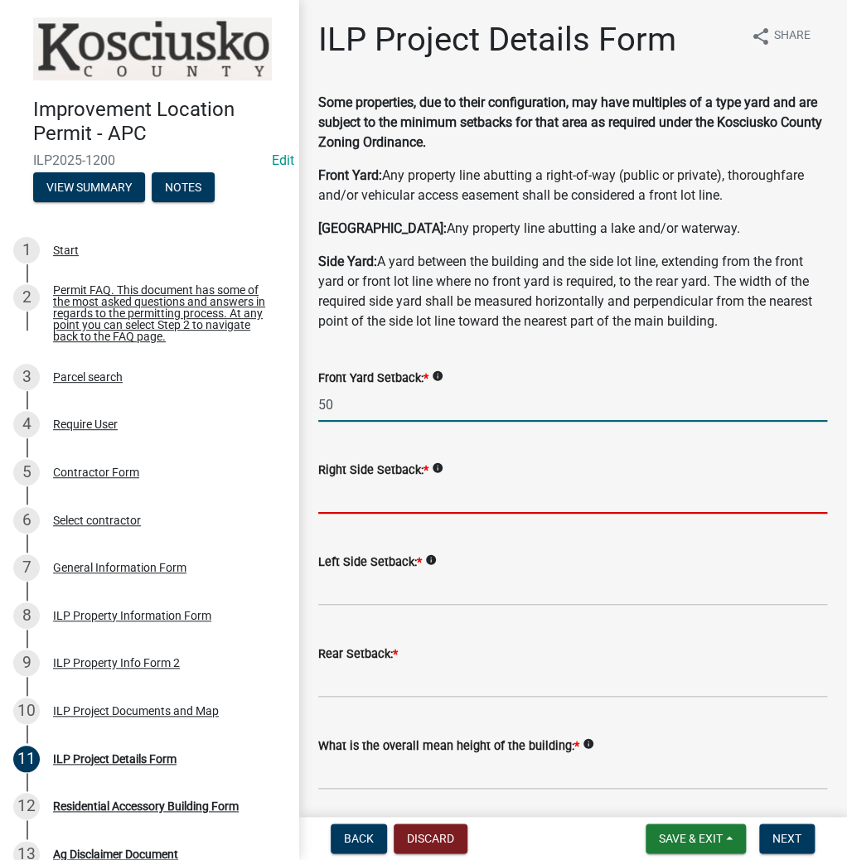
type input "50.0"
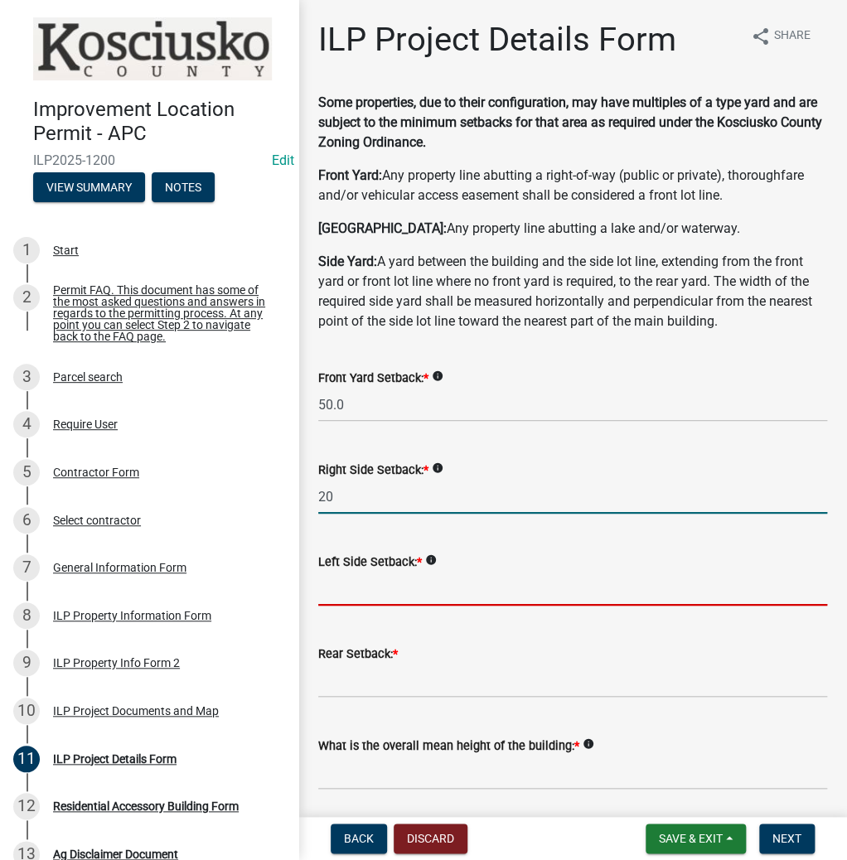
type input "20.0"
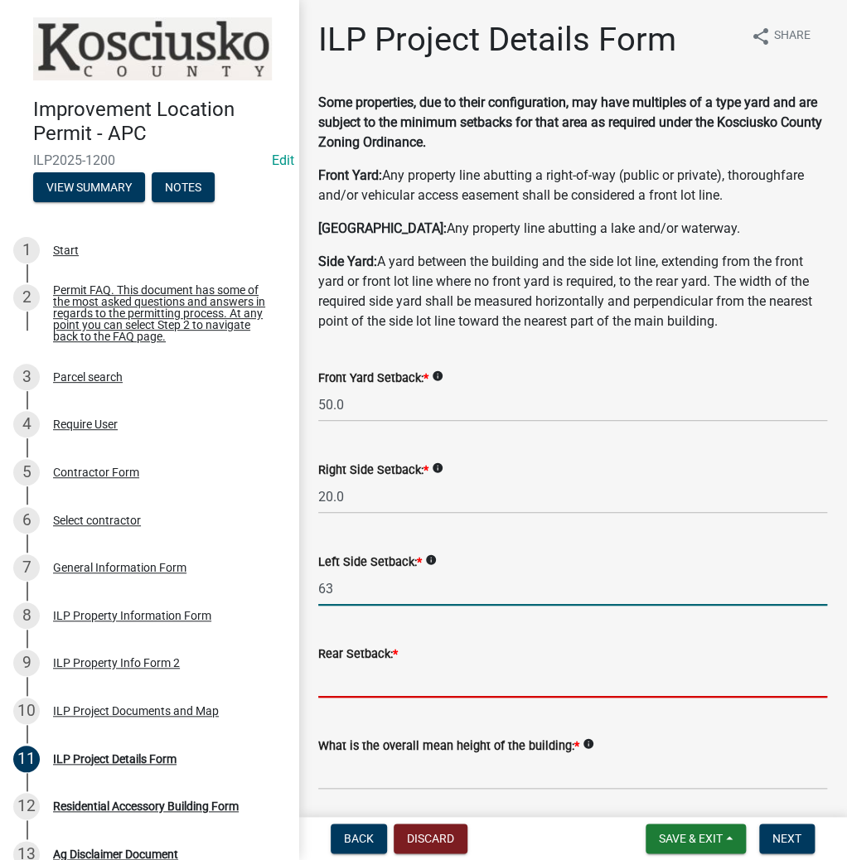
type input "63.0"
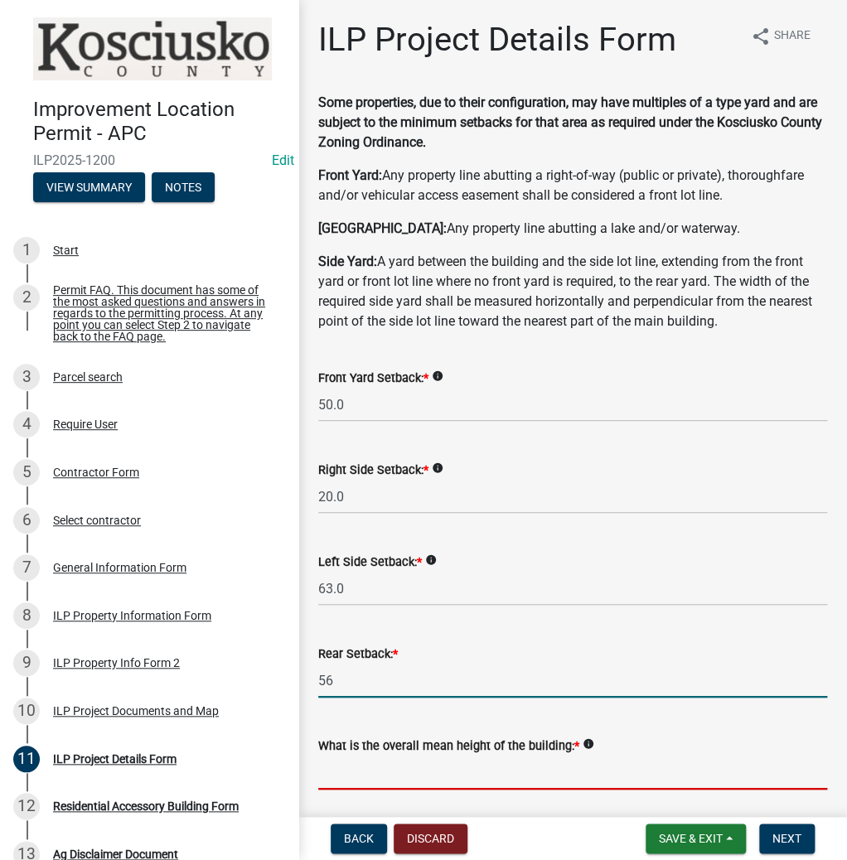
type input "56.0"
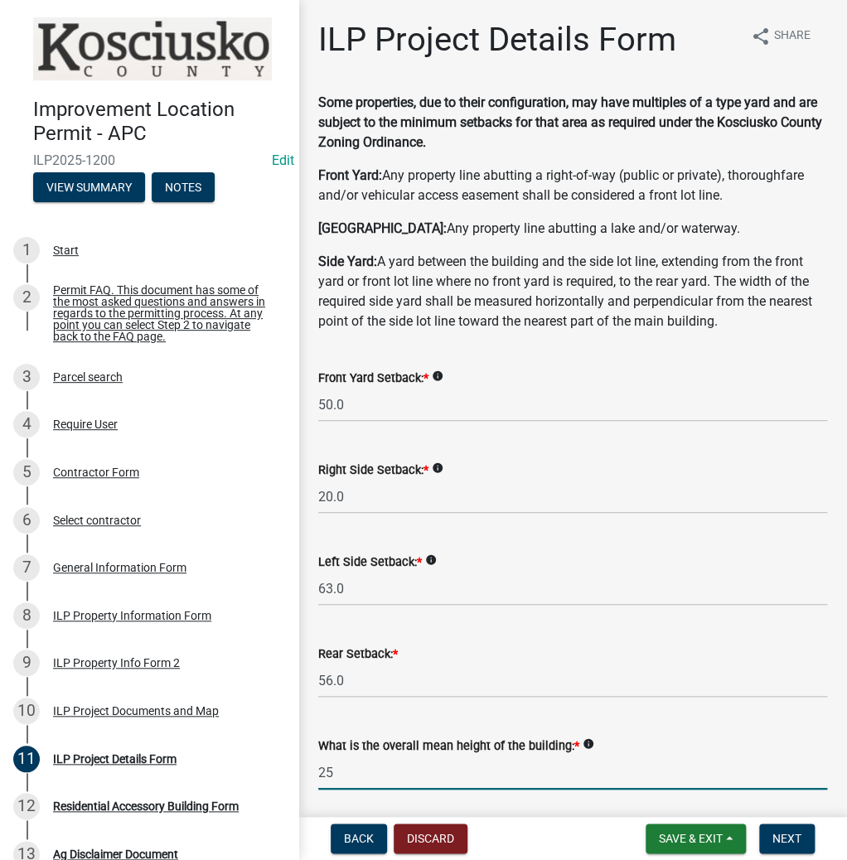
type input "25.0"
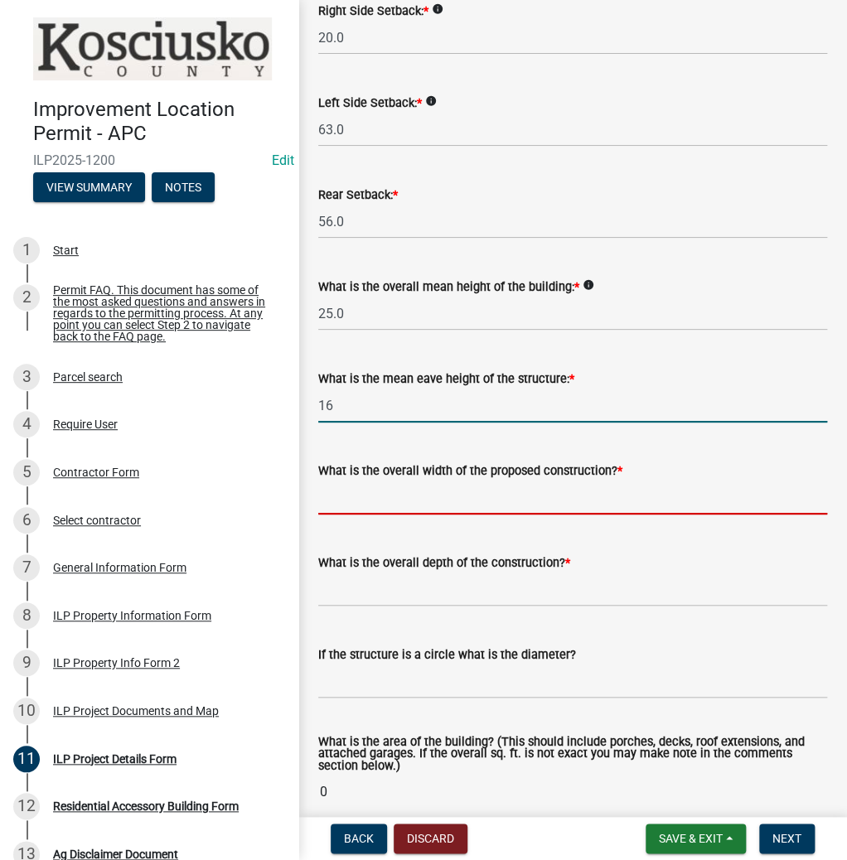
type input "16.0"
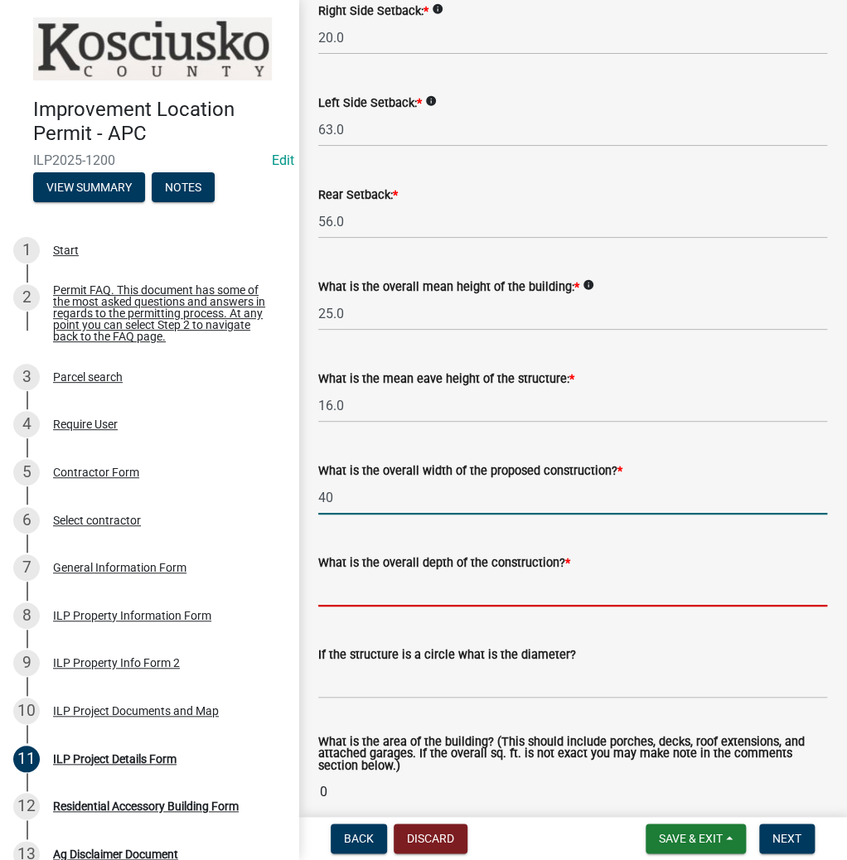
type input "40.00"
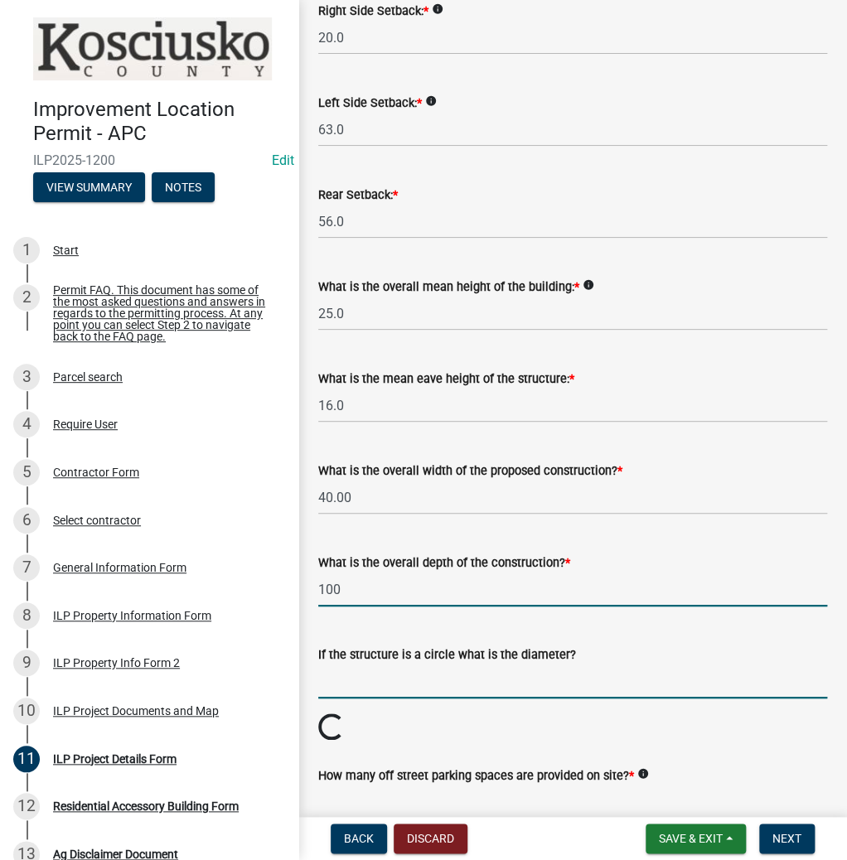
type input "100.00"
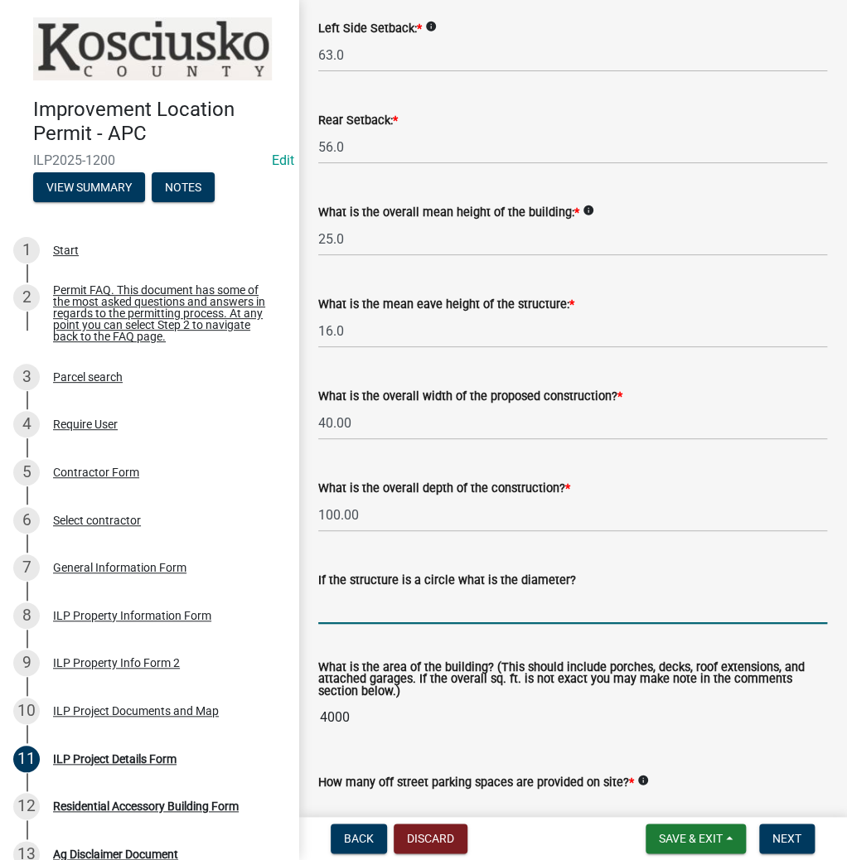
scroll to position [658, 0]
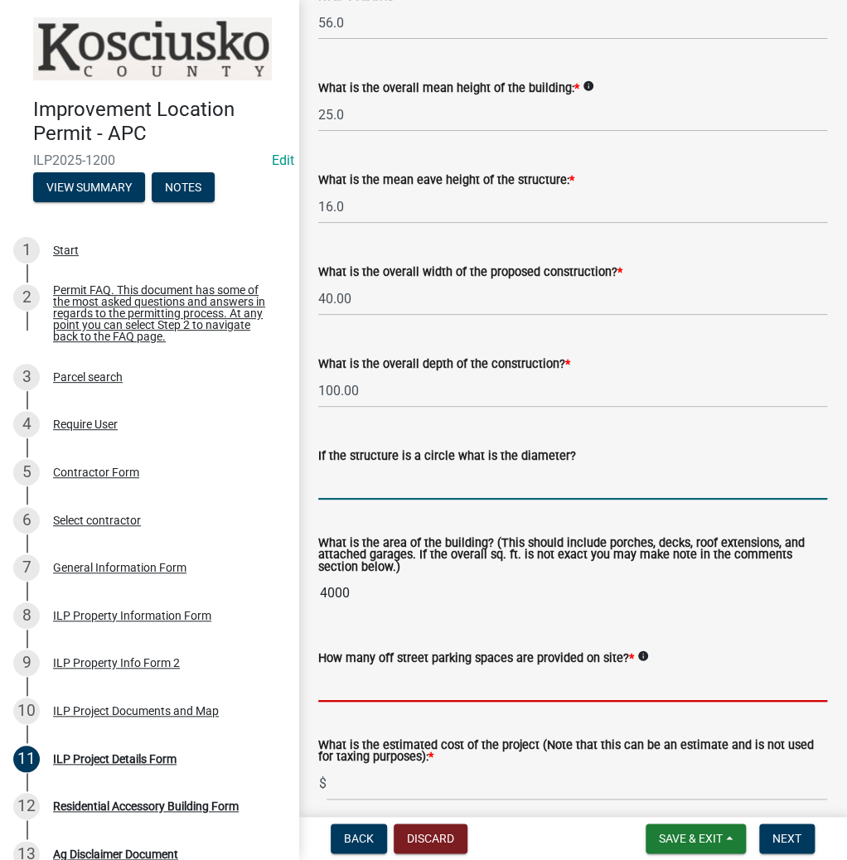
click at [365, 670] on input "text" at bounding box center [572, 685] width 509 height 34
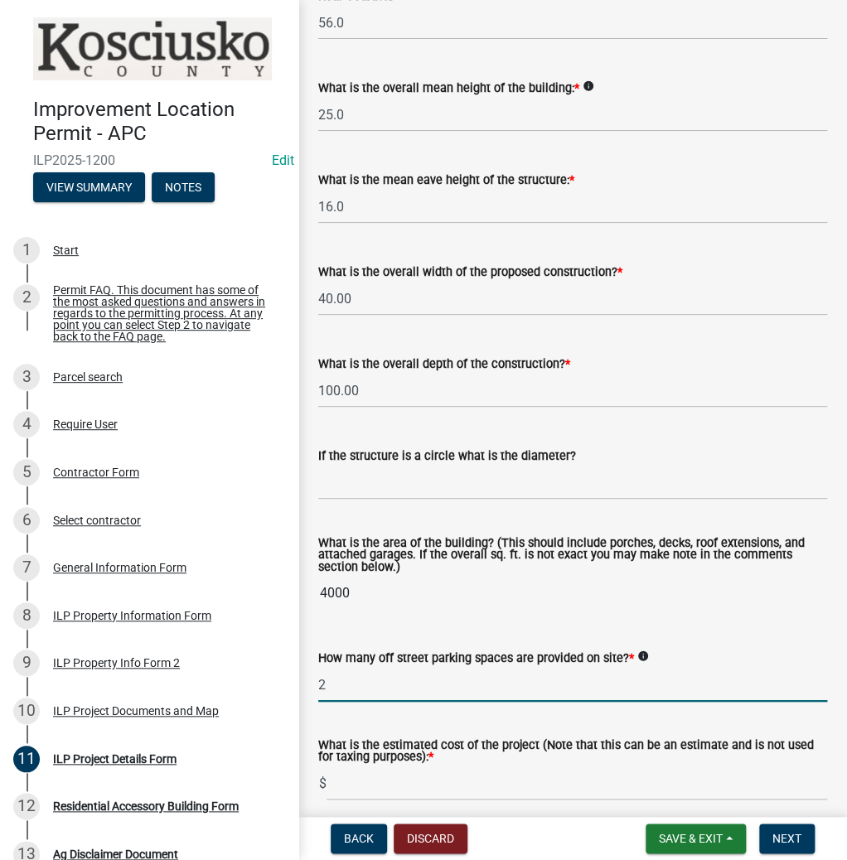
type input "2"
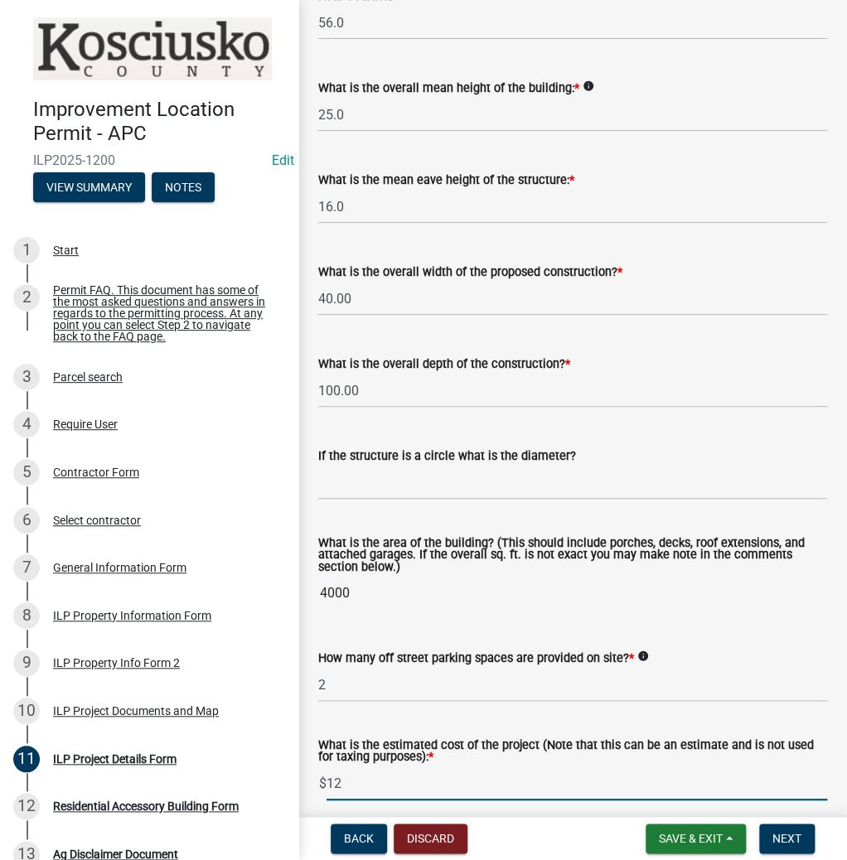
type input "1"
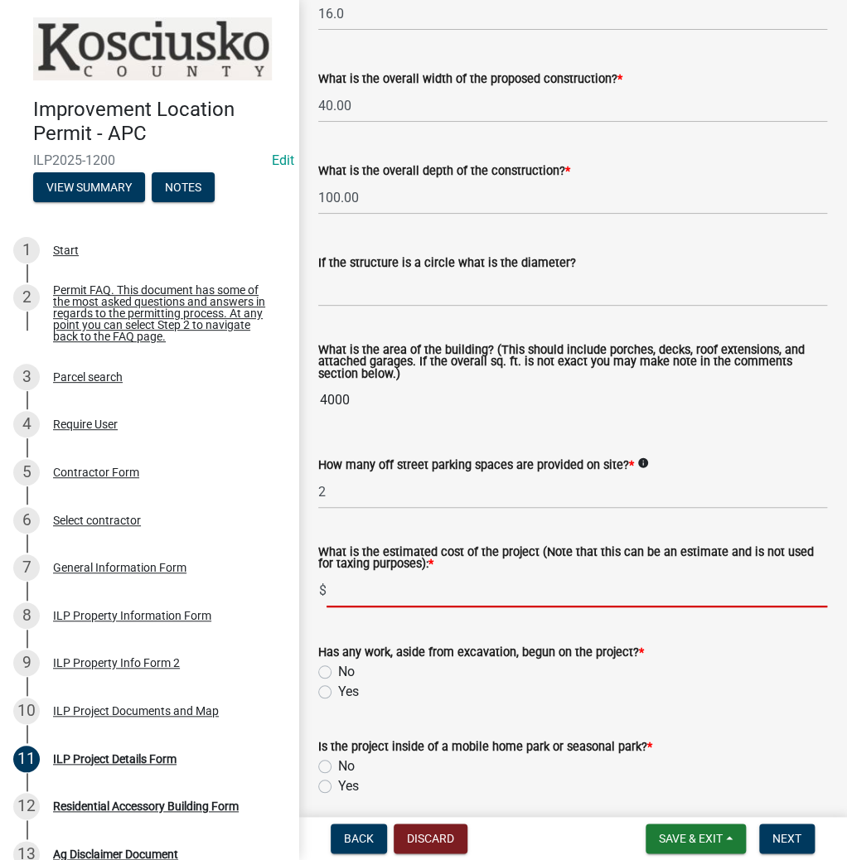
scroll to position [857, 0]
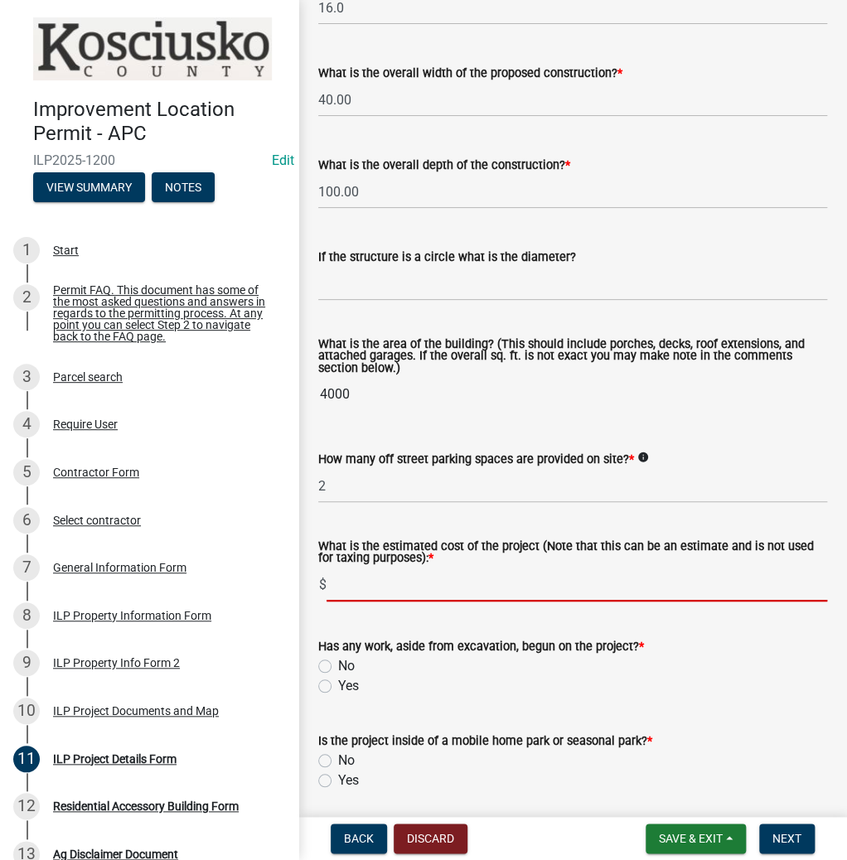
click at [325, 667] on form "Has any work, aside from excavation, begun on the project? * No Yes" at bounding box center [572, 656] width 509 height 80
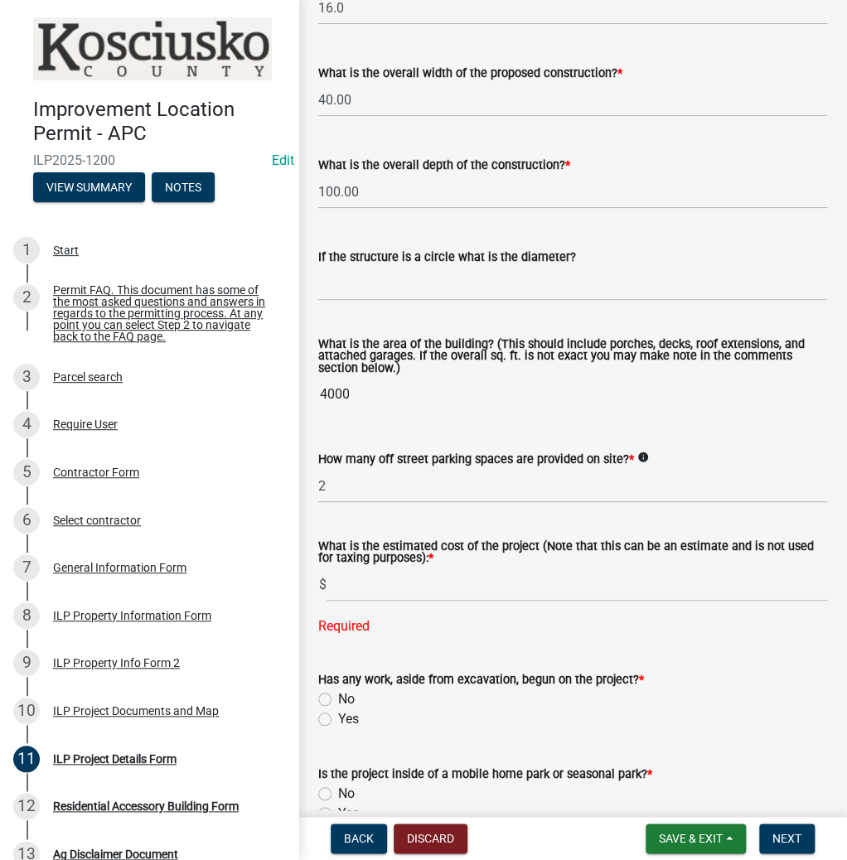
click at [338, 702] on label "No" at bounding box center [346, 699] width 17 height 20
click at [338, 700] on input "No" at bounding box center [343, 694] width 11 height 11
radio input "true"
click at [338, 790] on label "No" at bounding box center [346, 794] width 17 height 20
click at [338, 790] on input "No" at bounding box center [343, 789] width 11 height 11
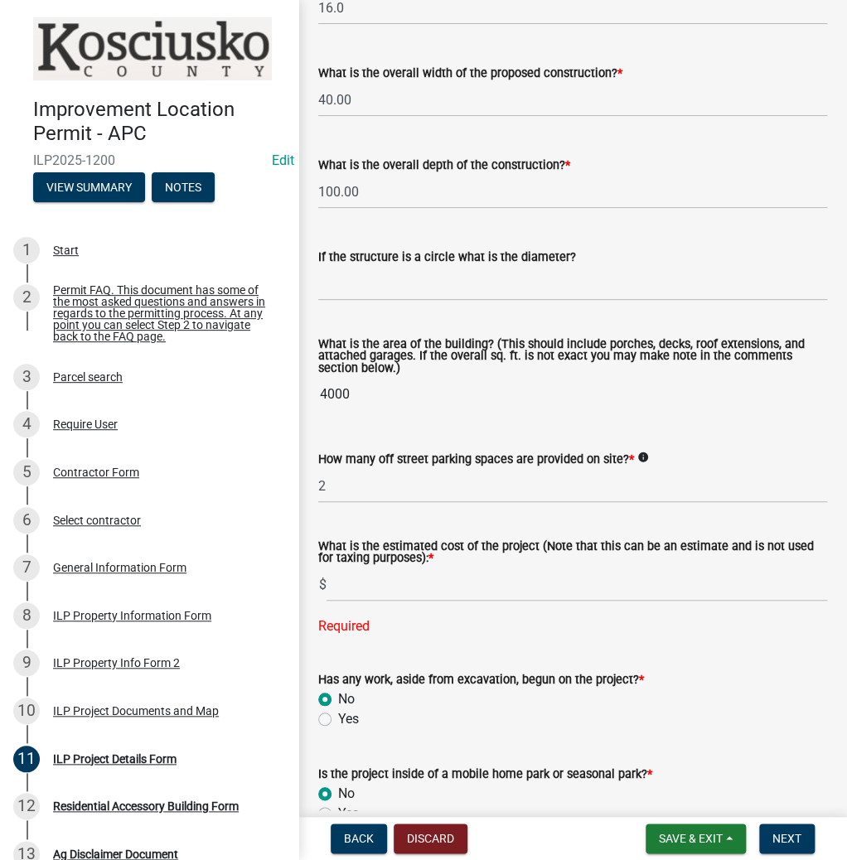
radio input "true"
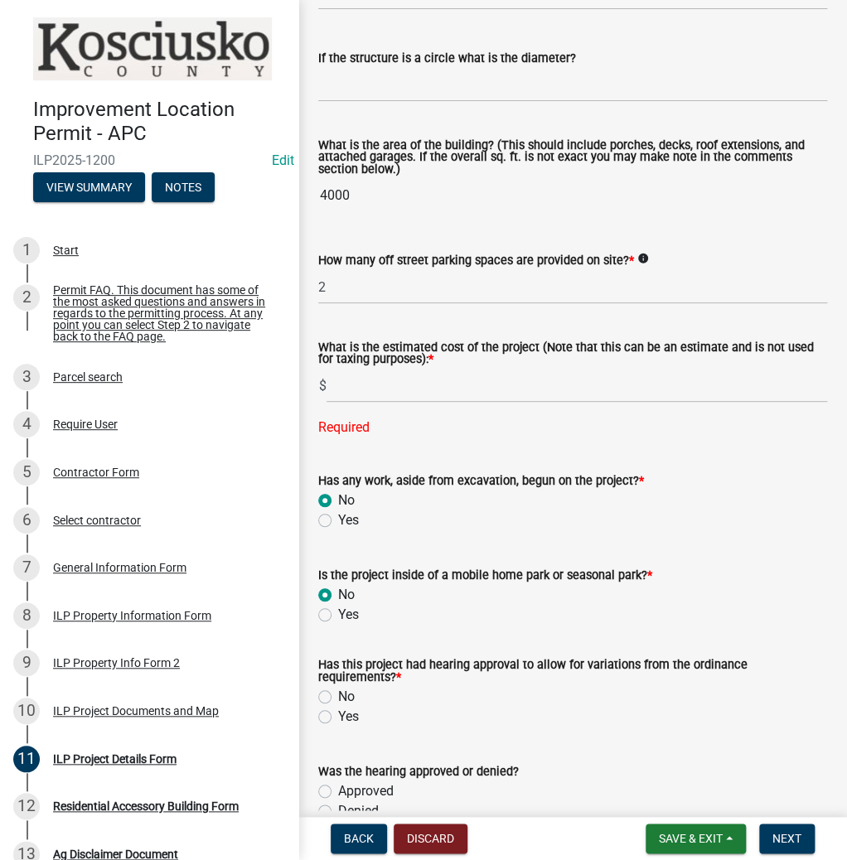
click at [338, 694] on label "No" at bounding box center [346, 697] width 17 height 20
click at [338, 694] on input "No" at bounding box center [343, 692] width 11 height 11
radio input "true"
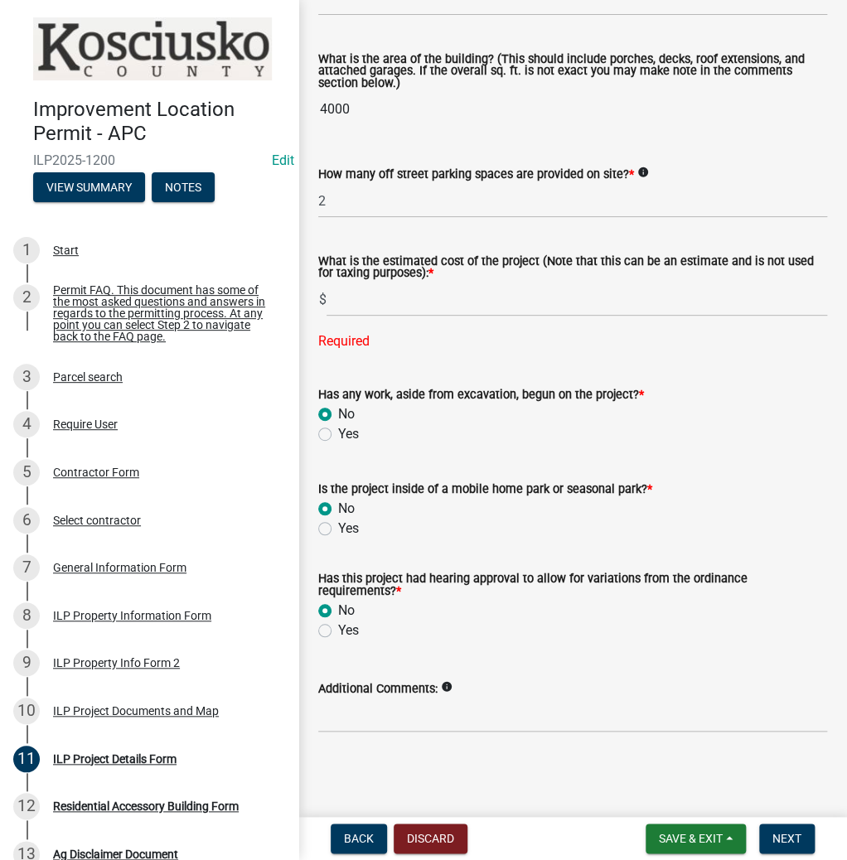
scroll to position [944, 0]
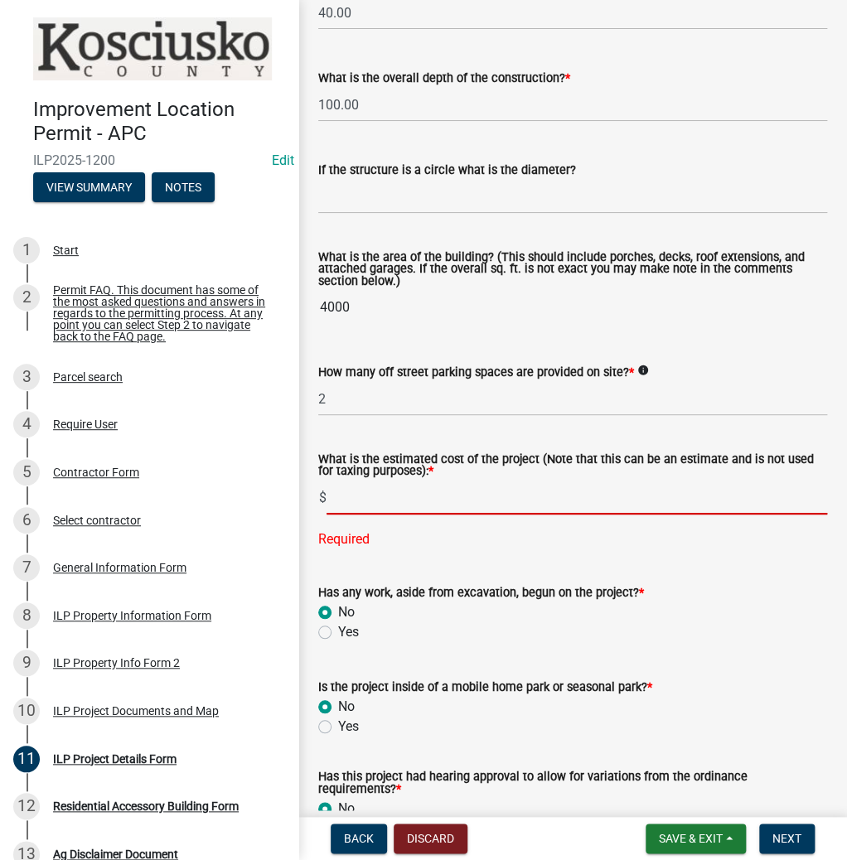
click at [376, 504] on input "text" at bounding box center [576, 497] width 500 height 34
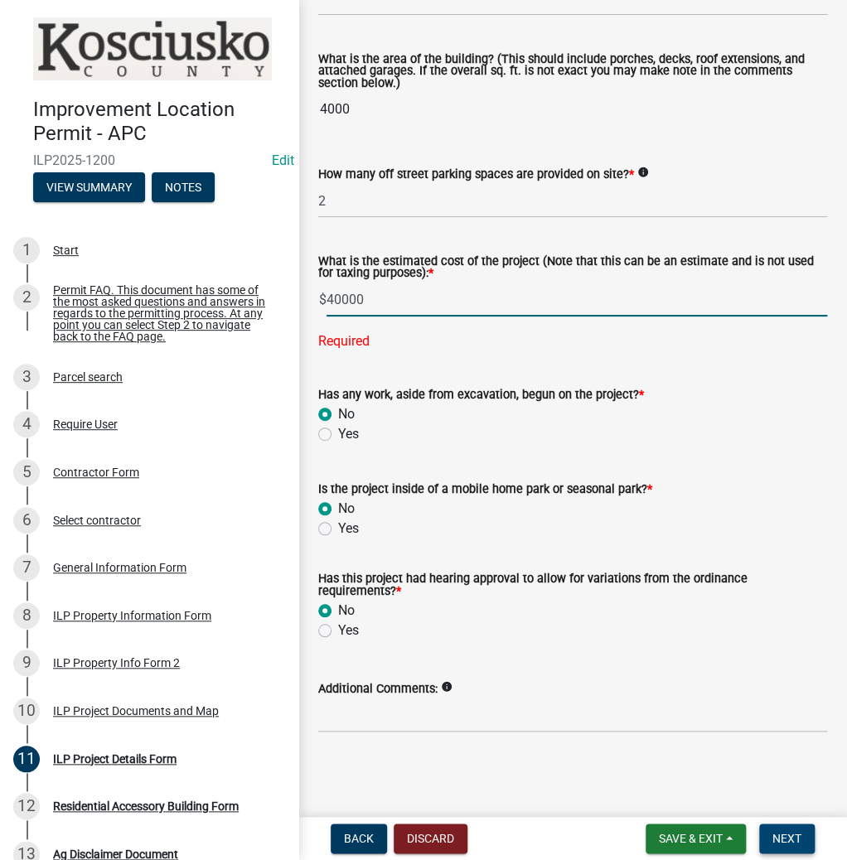
type input "40000"
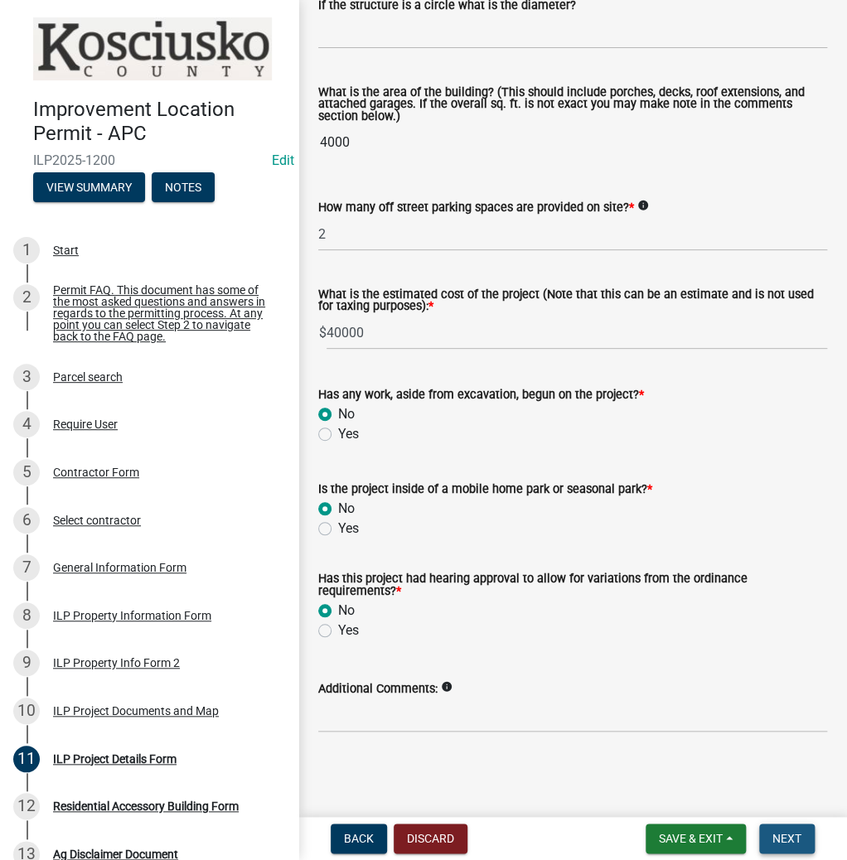
scroll to position [1109, 0]
click at [775, 829] on button "Next" at bounding box center [787, 838] width 56 height 30
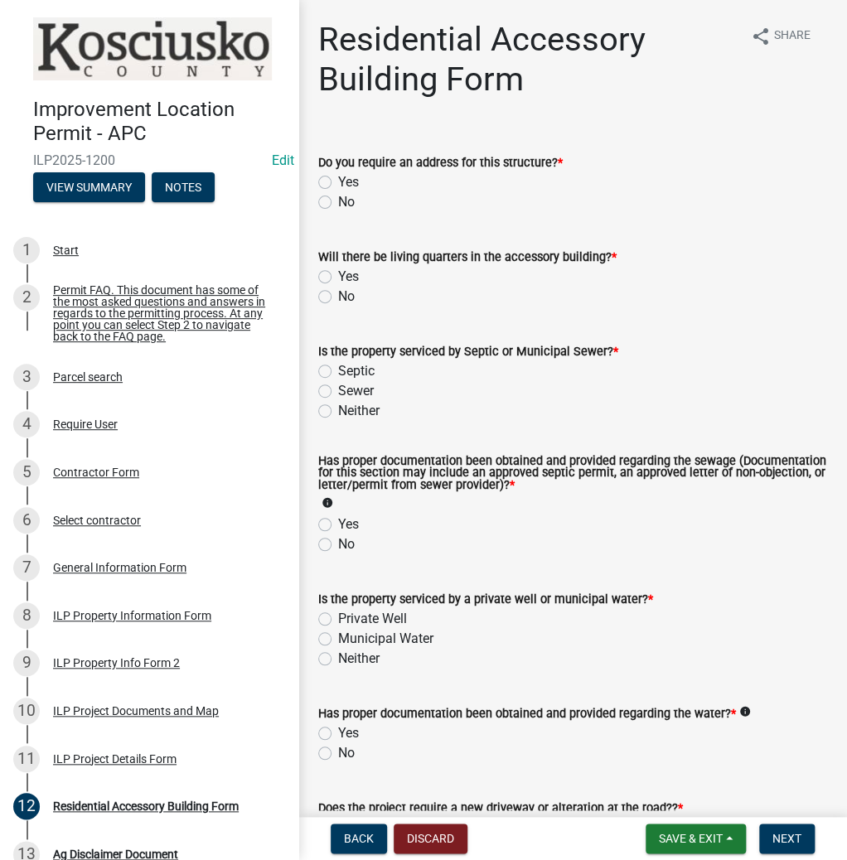
click at [338, 198] on label "No" at bounding box center [346, 202] width 17 height 20
click at [338, 198] on input "No" at bounding box center [343, 197] width 11 height 11
radio input "true"
click at [338, 295] on label "No" at bounding box center [346, 297] width 17 height 20
click at [338, 295] on input "No" at bounding box center [343, 292] width 11 height 11
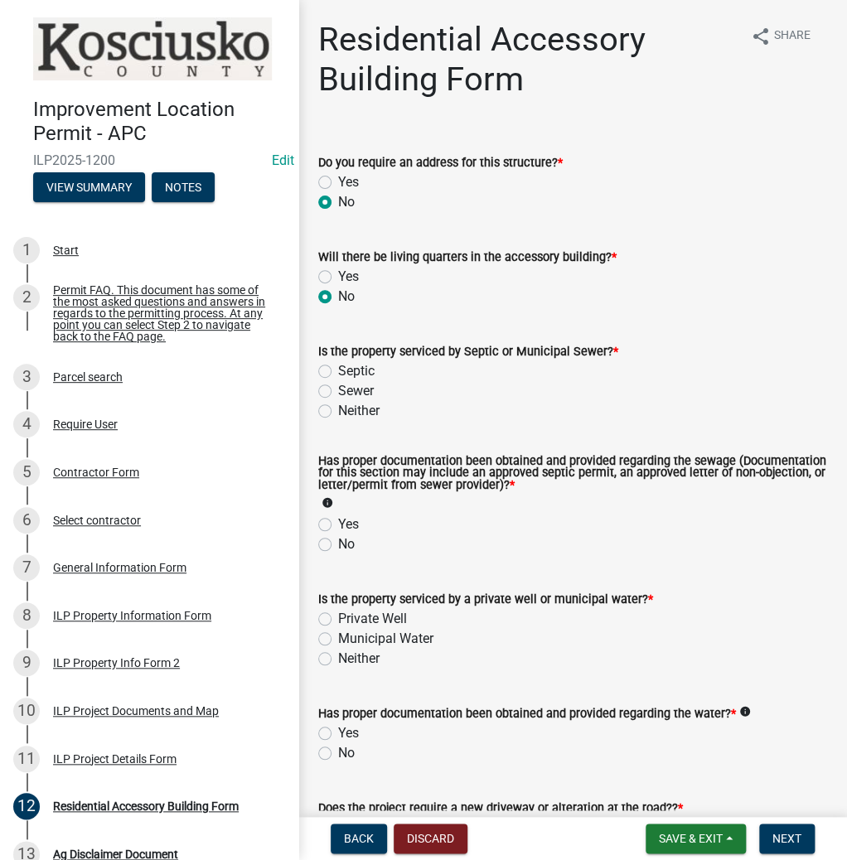
radio input "true"
click at [338, 391] on label "Sewer" at bounding box center [356, 391] width 36 height 20
click at [338, 391] on input "Sewer" at bounding box center [343, 386] width 11 height 11
radio input "true"
click at [338, 524] on label "Yes" at bounding box center [348, 524] width 21 height 20
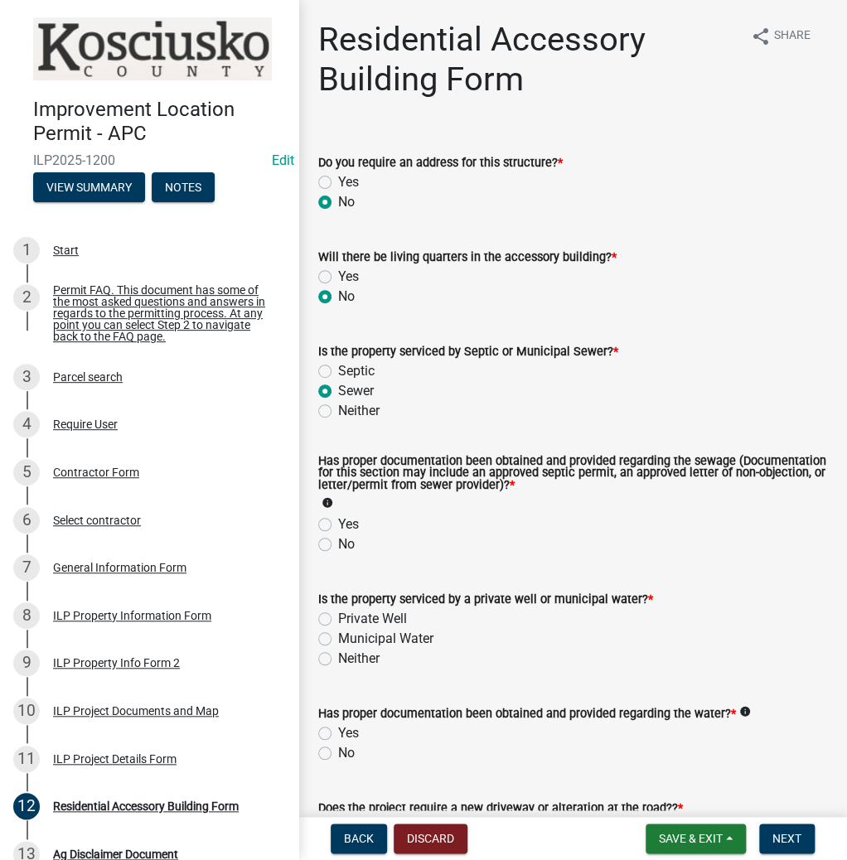
click at [338, 524] on input "Yes" at bounding box center [343, 519] width 11 height 11
radio input "true"
click at [338, 616] on label "Private Well" at bounding box center [372, 619] width 69 height 20
click at [338, 616] on input "Private Well" at bounding box center [343, 614] width 11 height 11
radio input "true"
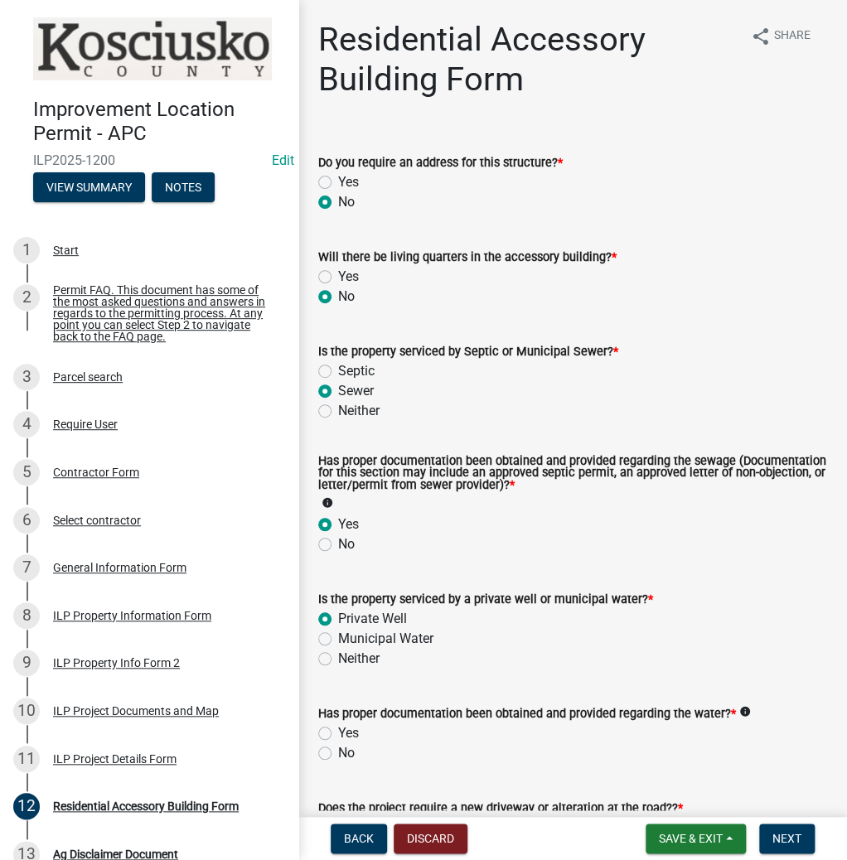
click at [338, 734] on label "Yes" at bounding box center [348, 733] width 21 height 20
click at [338, 734] on input "Yes" at bounding box center [343, 728] width 11 height 11
radio input "true"
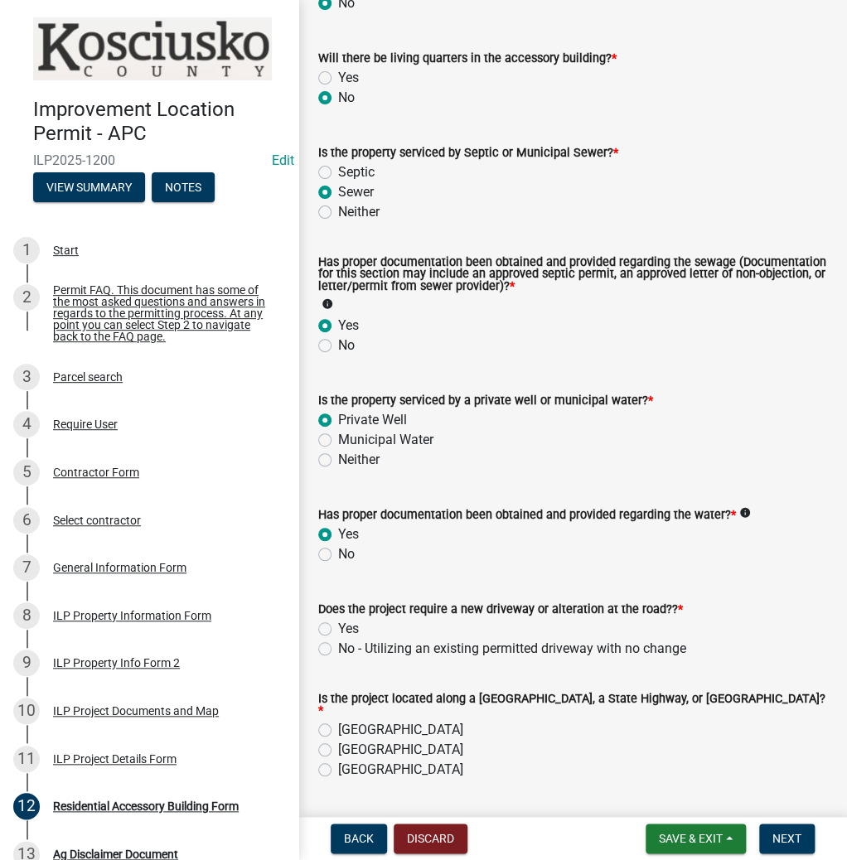
click at [338, 631] on label "Yes" at bounding box center [348, 629] width 21 height 20
click at [338, 630] on input "Yes" at bounding box center [343, 624] width 11 height 11
radio input "true"
click at [338, 725] on label "[GEOGRAPHIC_DATA]" at bounding box center [400, 730] width 125 height 20
click at [338, 725] on input "[GEOGRAPHIC_DATA]" at bounding box center [343, 725] width 11 height 11
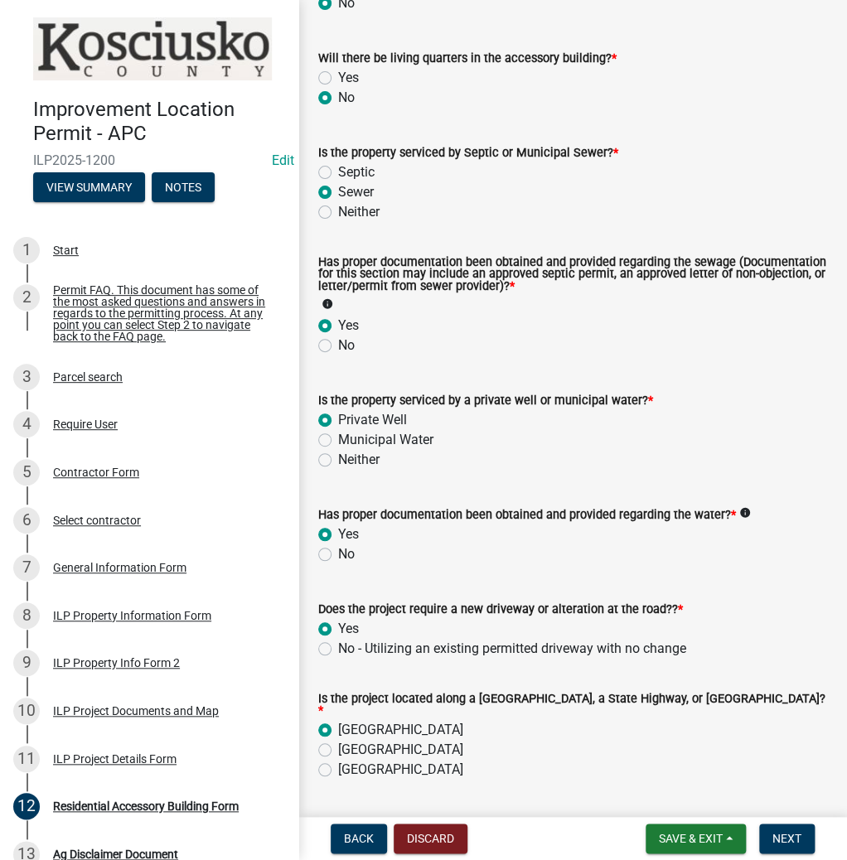
radio input "true"
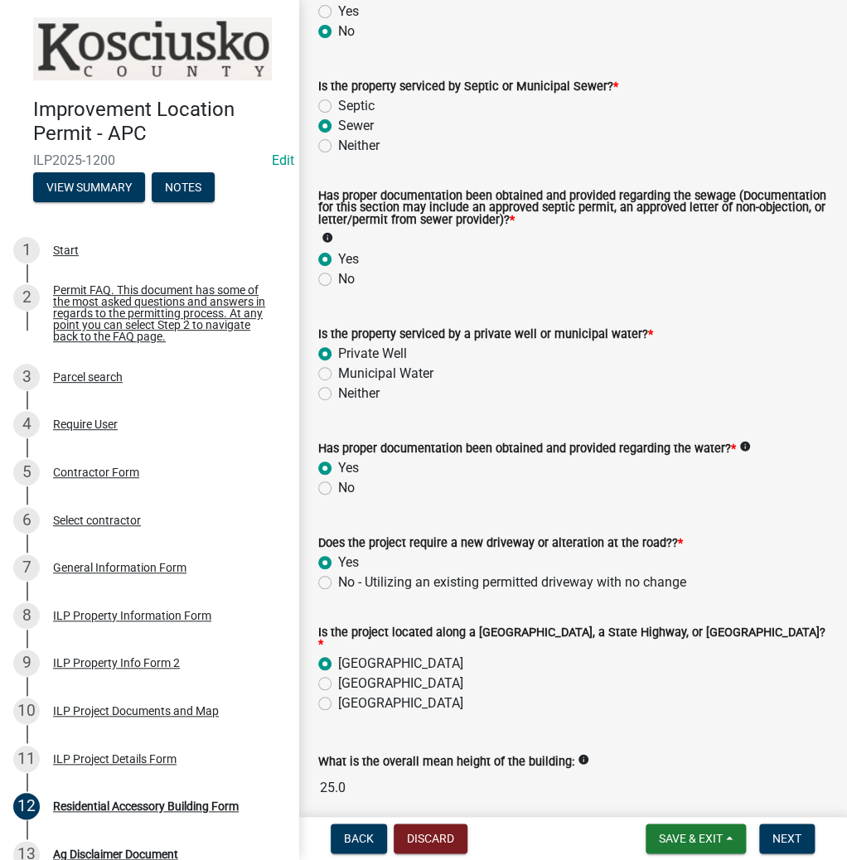
scroll to position [420, 0]
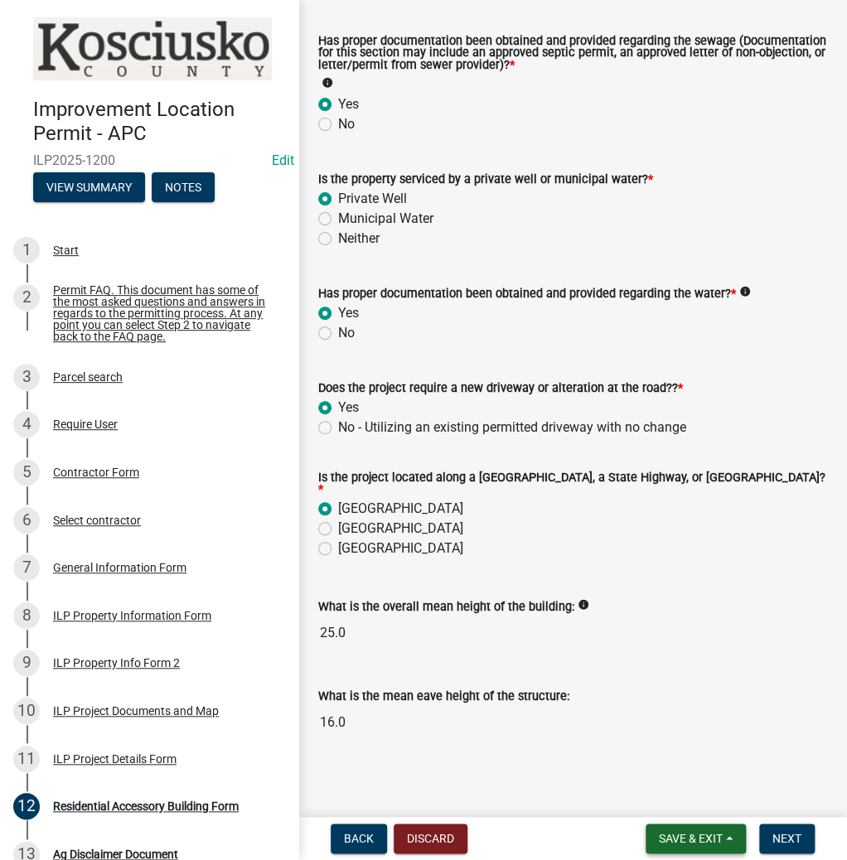
click at [669, 828] on button "Save & Exit" at bounding box center [695, 838] width 100 height 30
click at [653, 794] on button "Save & Exit" at bounding box center [679, 795] width 133 height 40
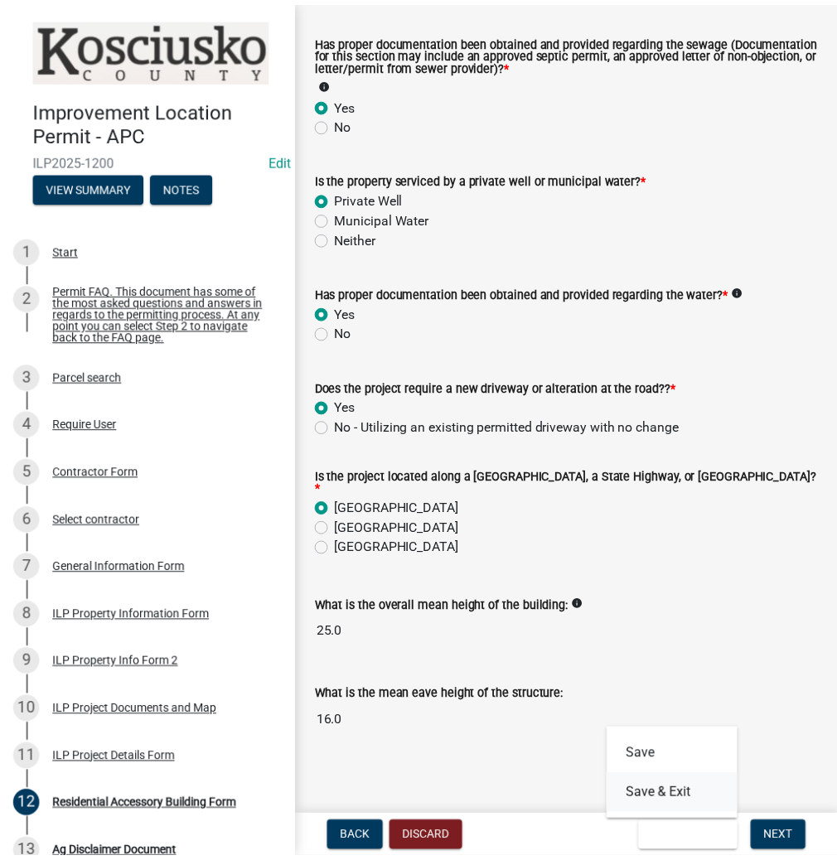
scroll to position [0, 0]
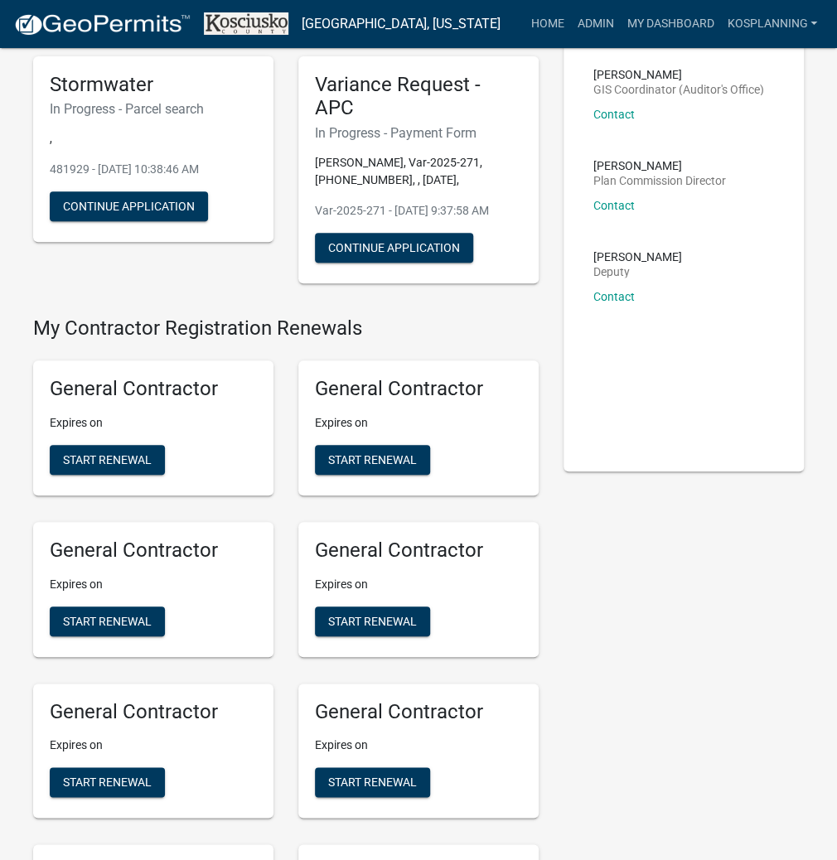
scroll to position [133, 0]
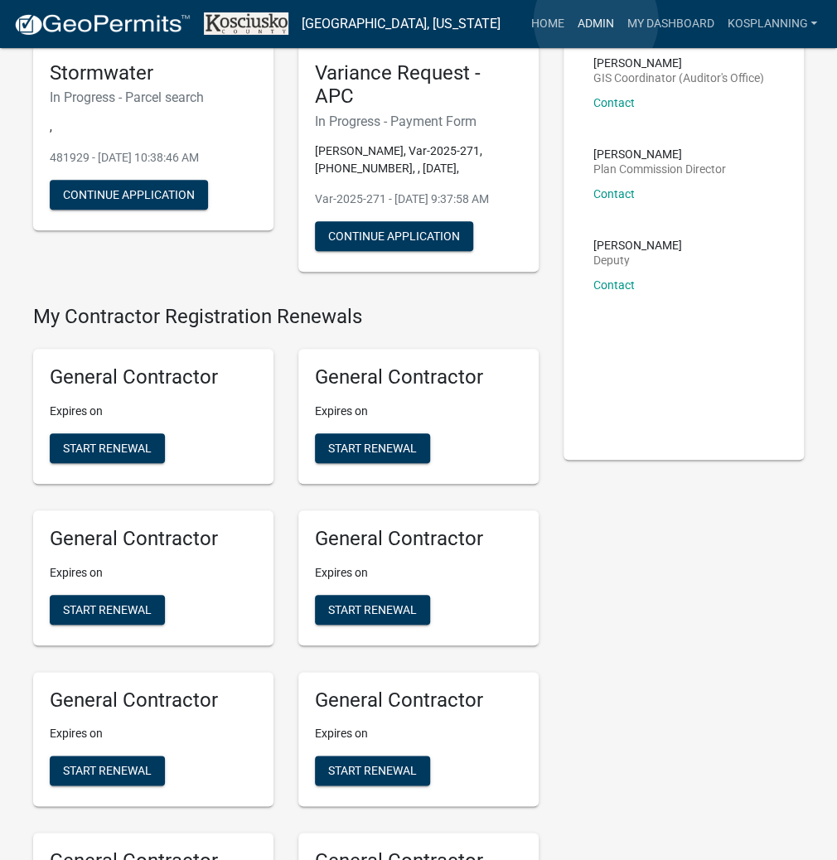
click at [596, 21] on link "Admin" at bounding box center [595, 23] width 50 height 31
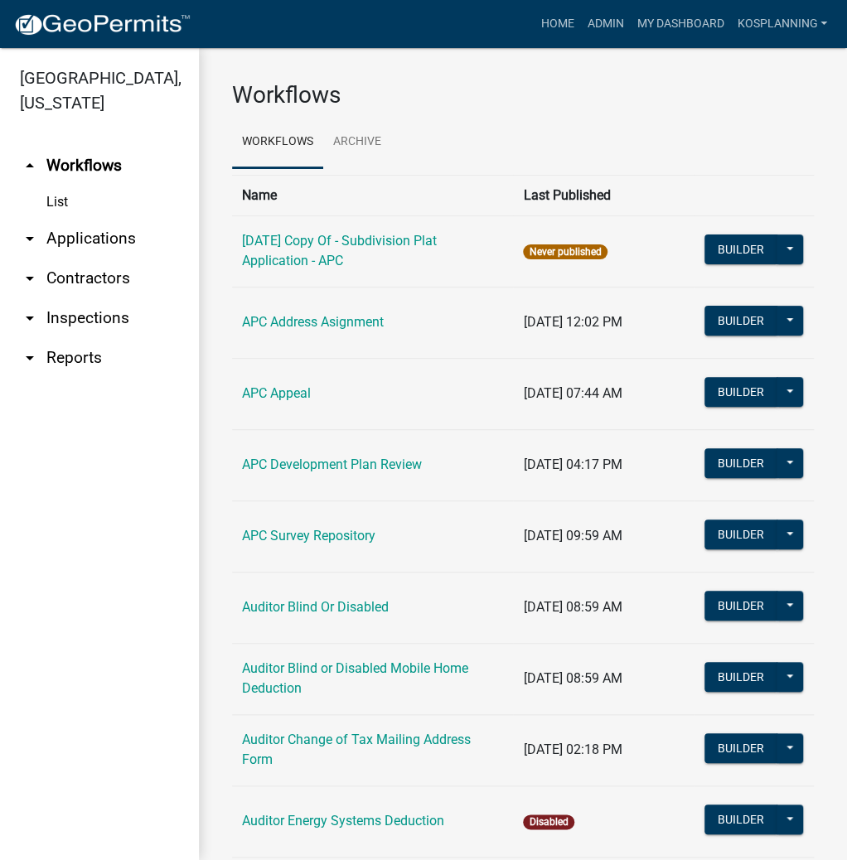
click at [93, 236] on link "arrow_drop_down Applications" at bounding box center [99, 239] width 199 height 40
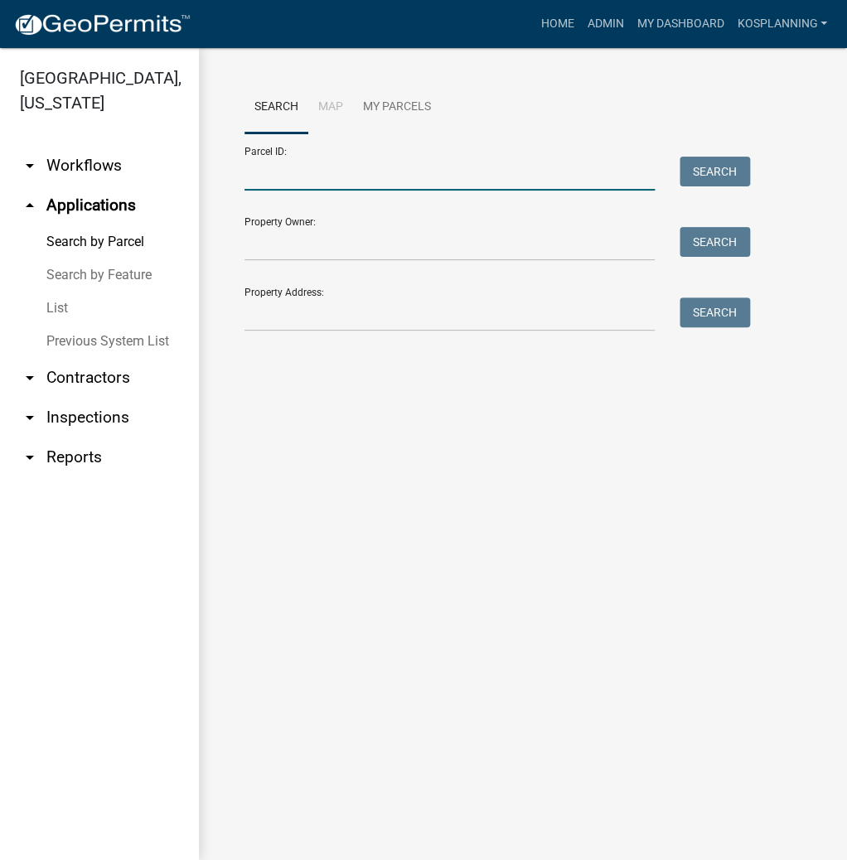
click at [293, 181] on input "Parcel ID:" at bounding box center [449, 174] width 410 height 34
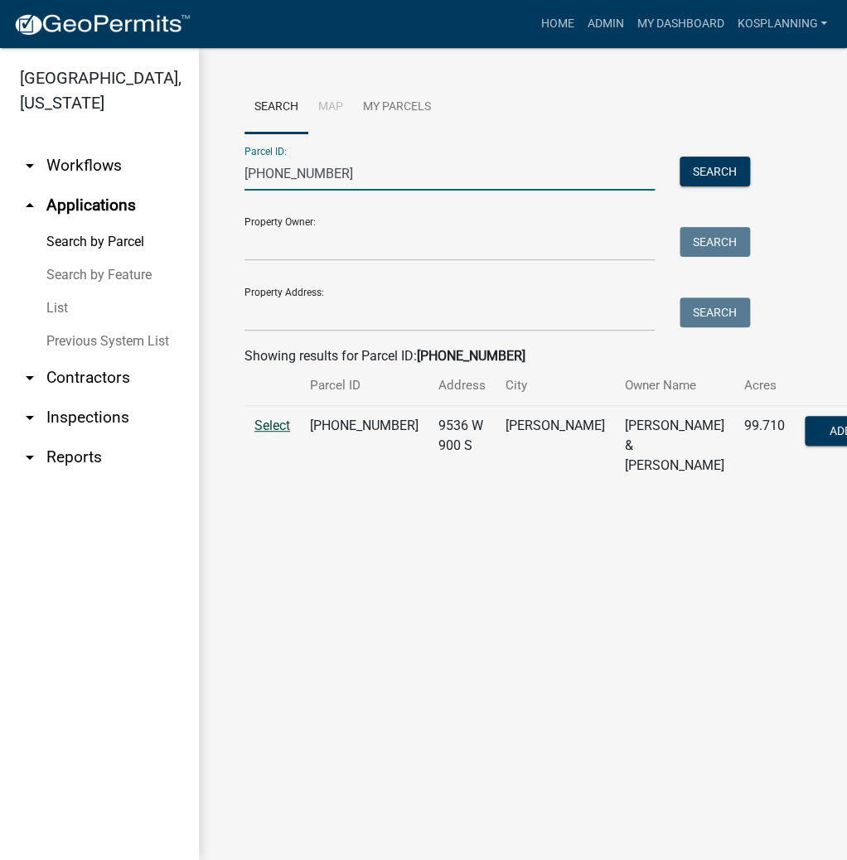
type input "[PHONE_NUMBER]"
click at [282, 433] on span "Select" at bounding box center [272, 426] width 36 height 16
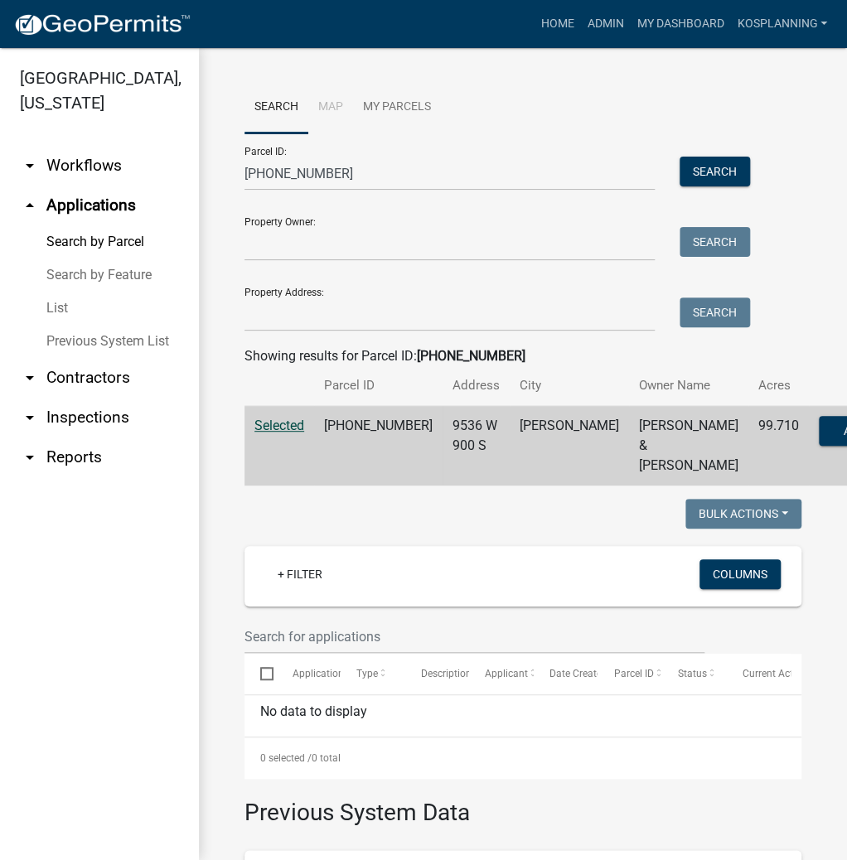
click at [95, 378] on link "arrow_drop_down Contractors" at bounding box center [99, 378] width 199 height 40
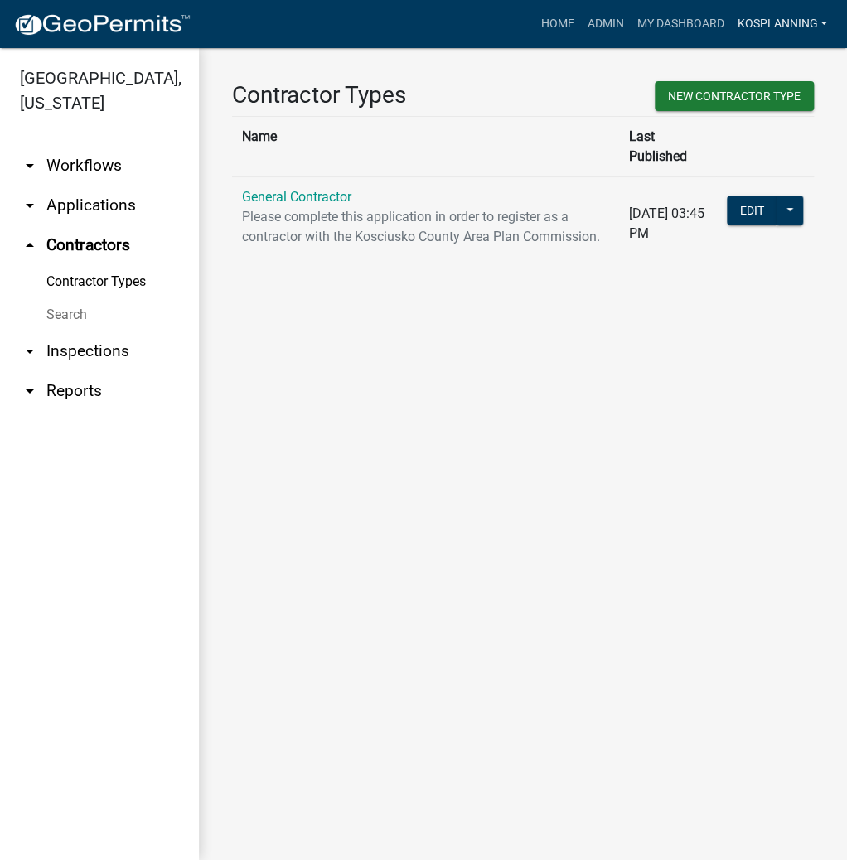
click at [765, 23] on link "kosplanning" at bounding box center [782, 23] width 104 height 31
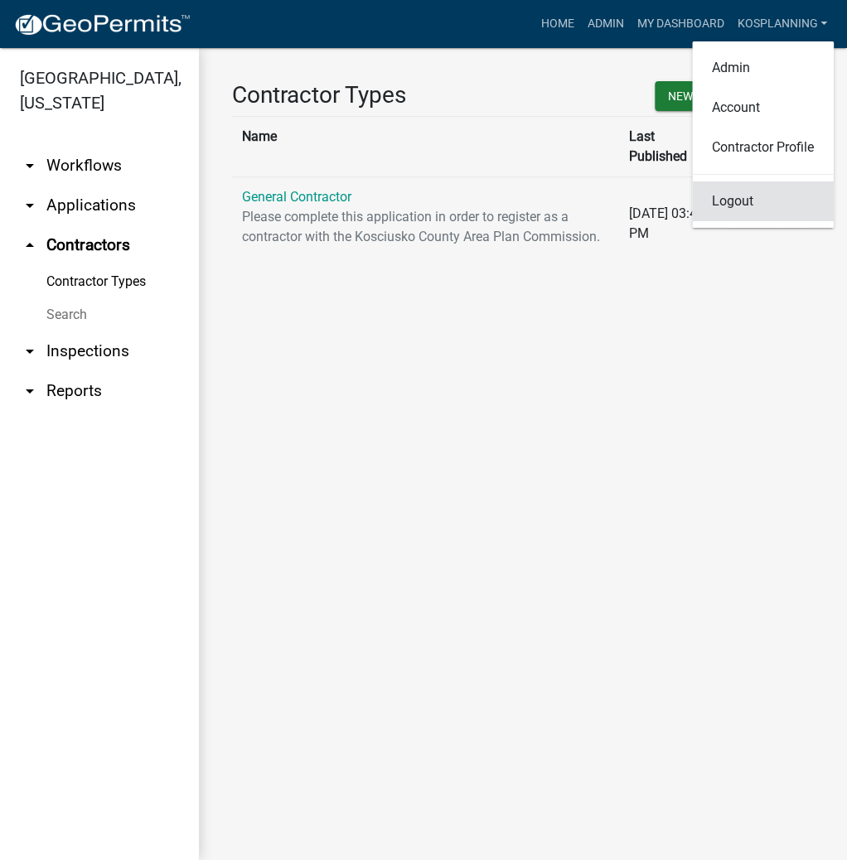
click at [741, 202] on link "Logout" at bounding box center [763, 201] width 142 height 40
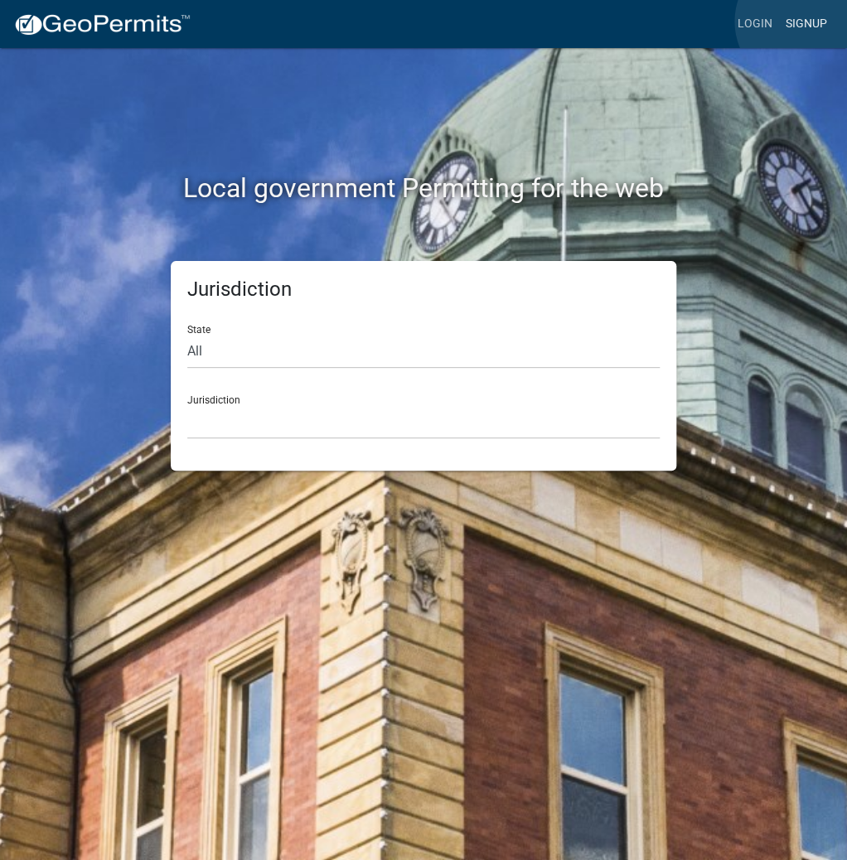
click at [802, 22] on link "Signup" at bounding box center [806, 23] width 55 height 31
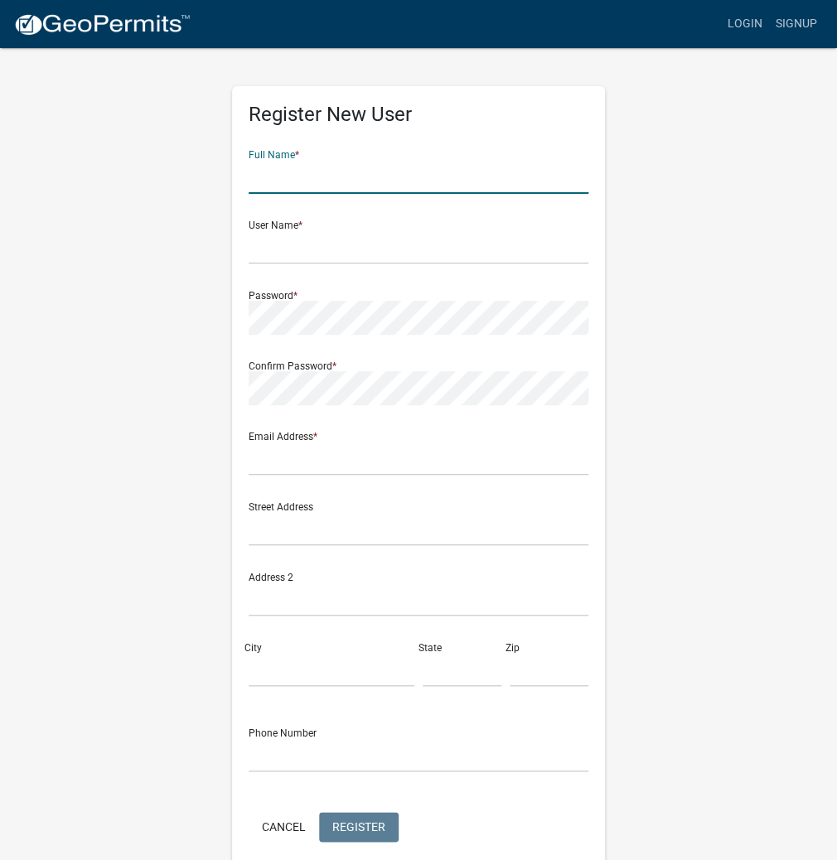
click at [371, 171] on input "text" at bounding box center [419, 177] width 340 height 34
type input "l"
type input "[PERSON_NAME]"
type input "lindamast"
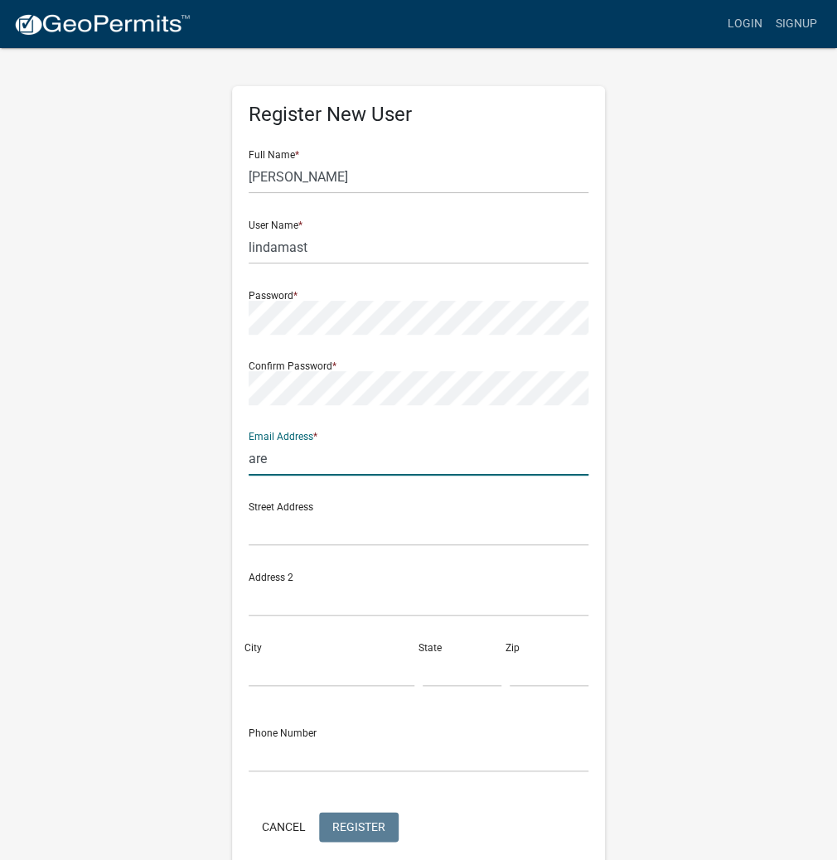
type input "[EMAIL_ADDRESS][DOMAIN_NAME]"
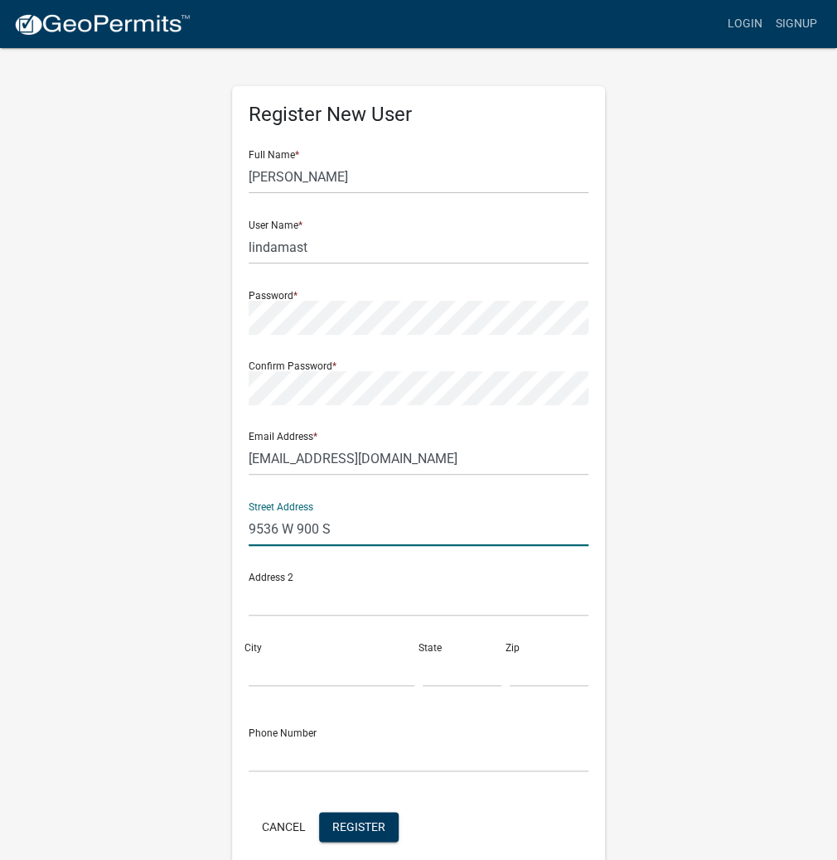
type input "9536 W 900 S"
type input "[PERSON_NAME]"
type input "In"
type input "46510"
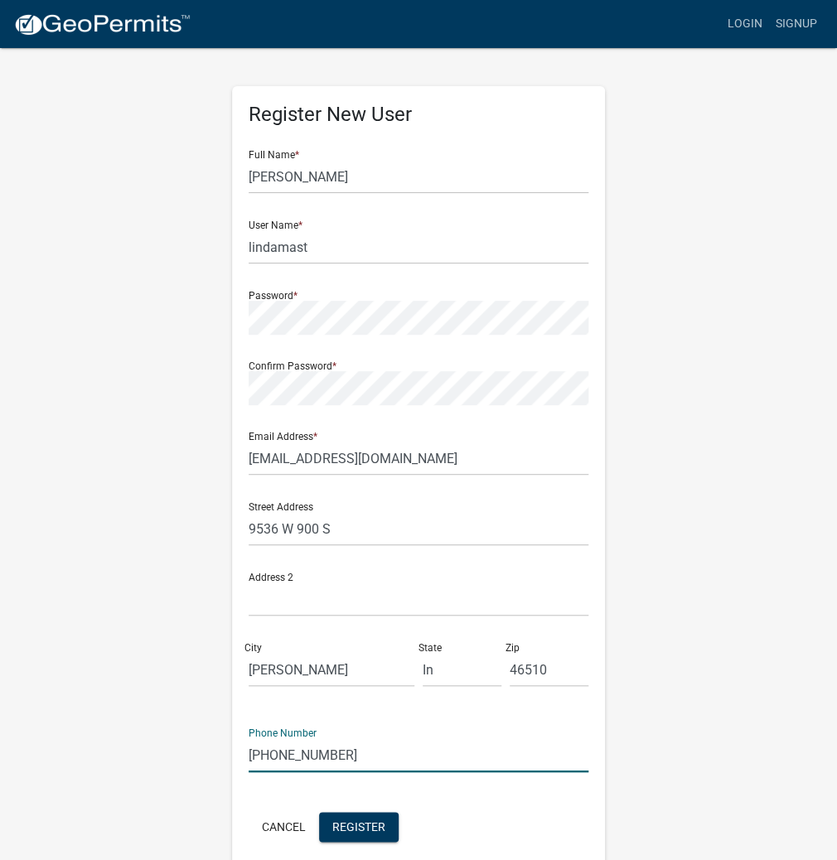
drag, startPoint x: 338, startPoint y: 756, endPoint x: 276, endPoint y: 756, distance: 62.1
click at [226, 760] on div "Register New User Full Name * [PERSON_NAME] User Name * lindamast Password * Co…" at bounding box center [419, 489] width 398 height 886
type input "[PHONE_NUMBER]"
click at [360, 828] on span "Register" at bounding box center [358, 825] width 53 height 13
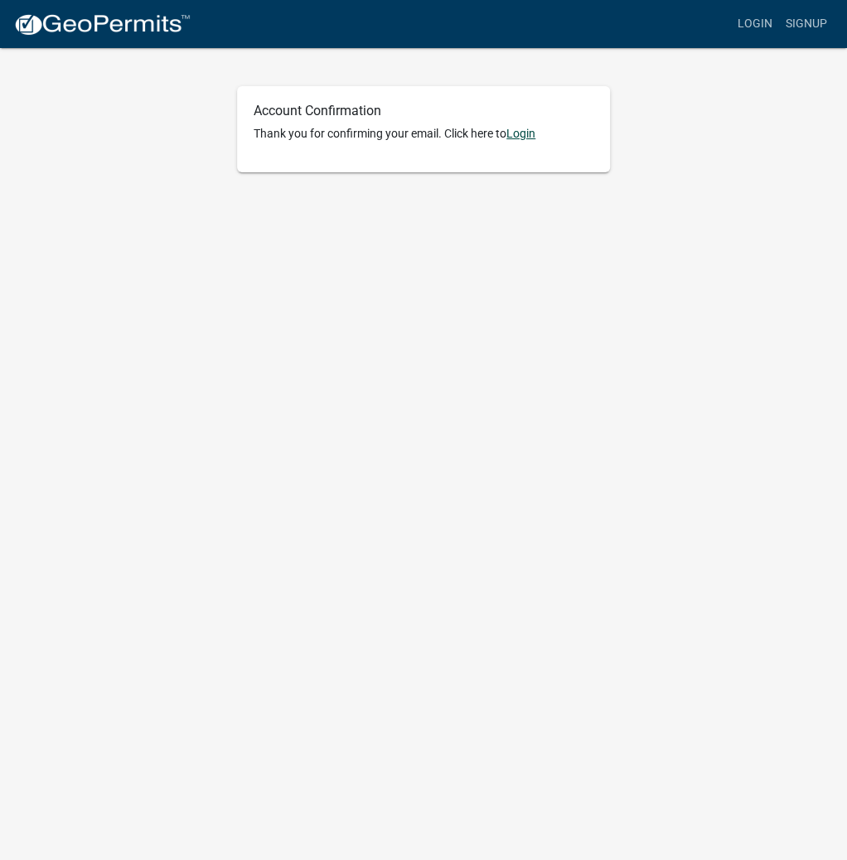
click at [531, 133] on link "Login" at bounding box center [520, 133] width 29 height 13
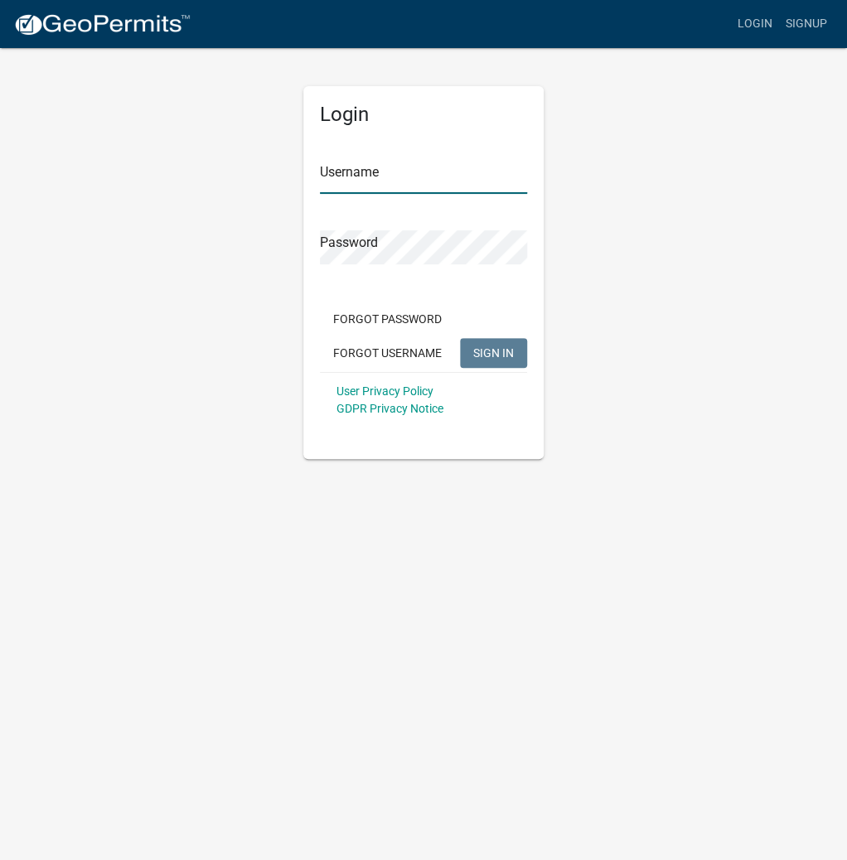
click at [358, 180] on input "Username" at bounding box center [423, 177] width 207 height 34
type input "lindamast"
click at [482, 355] on span "SIGN IN" at bounding box center [493, 351] width 41 height 13
